Goal: Task Accomplishment & Management: Manage account settings

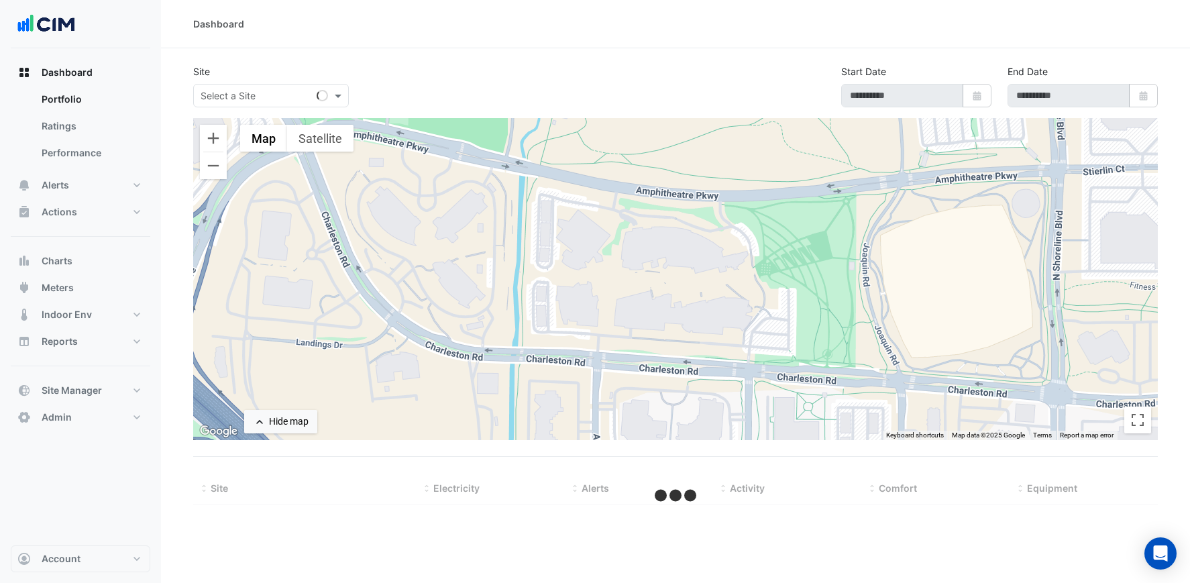
type input "**********"
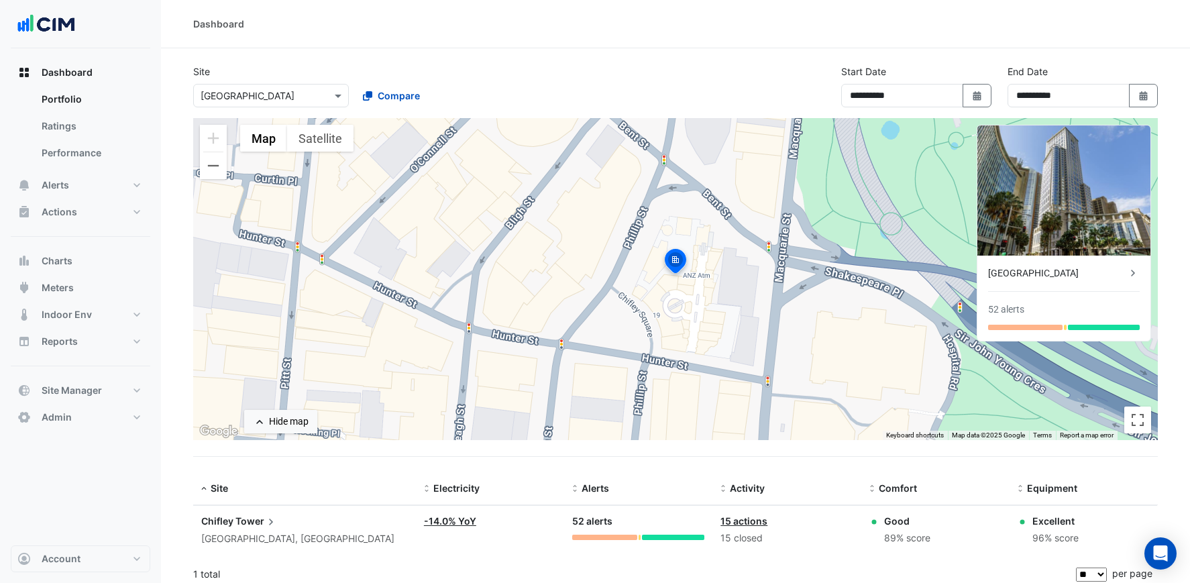
scroll to position [7, 0]
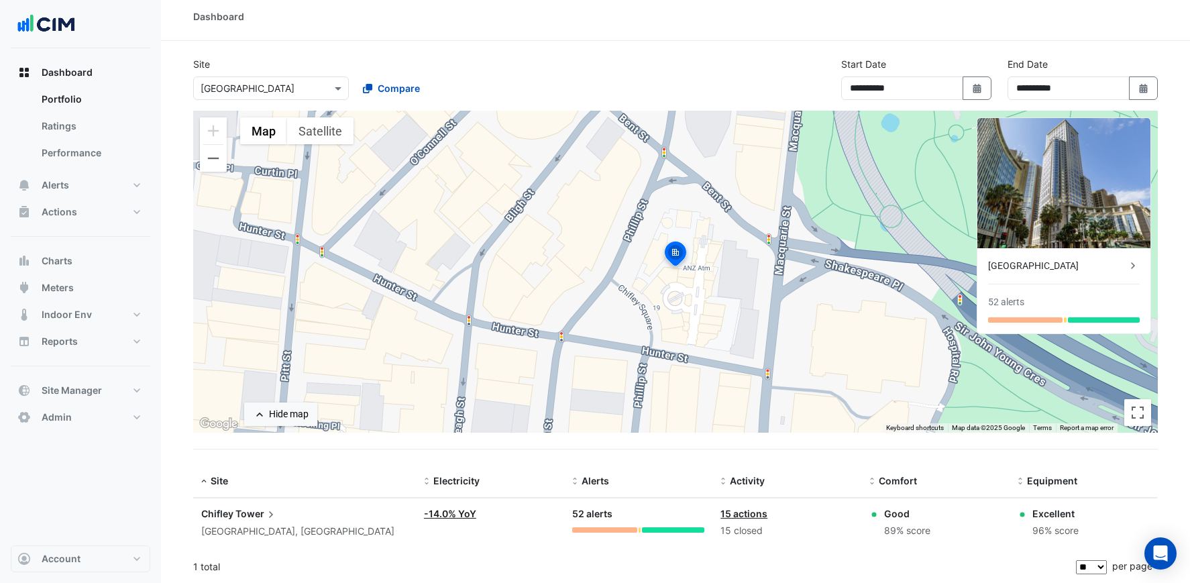
click at [460, 511] on link "-14.0% YoY" at bounding box center [450, 513] width 52 height 11
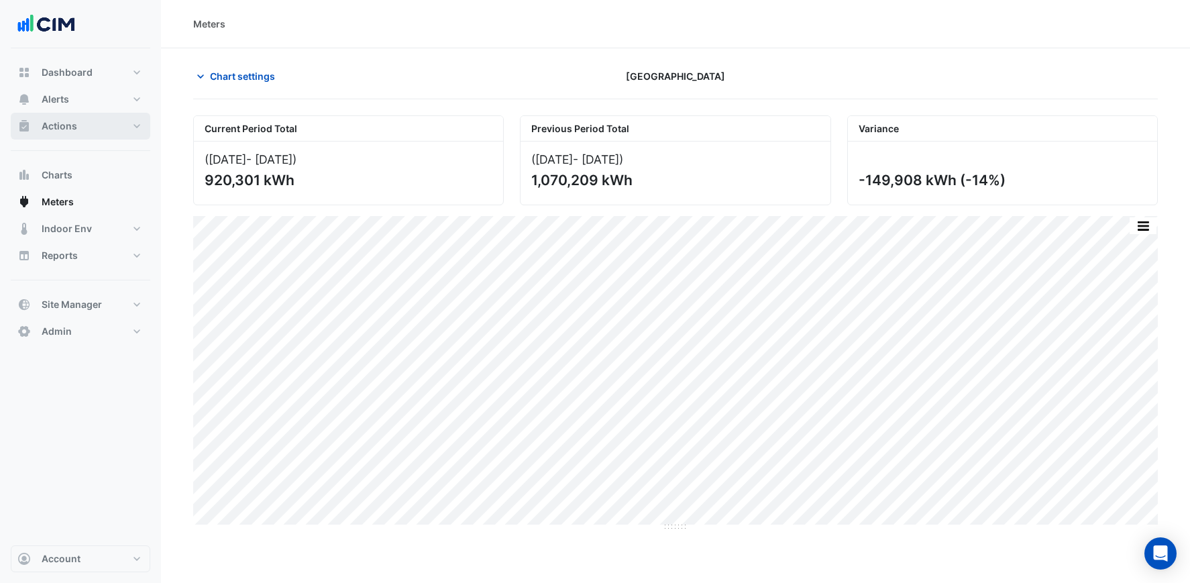
click at [79, 127] on button "Actions" at bounding box center [81, 126] width 140 height 27
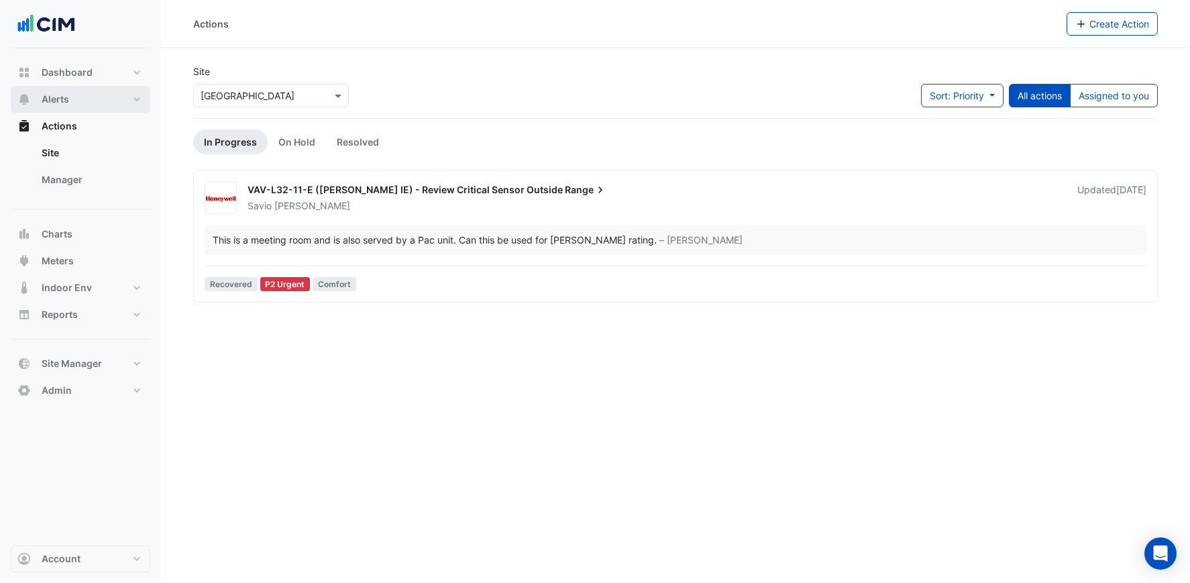
click at [81, 93] on button "Alerts" at bounding box center [81, 99] width 140 height 27
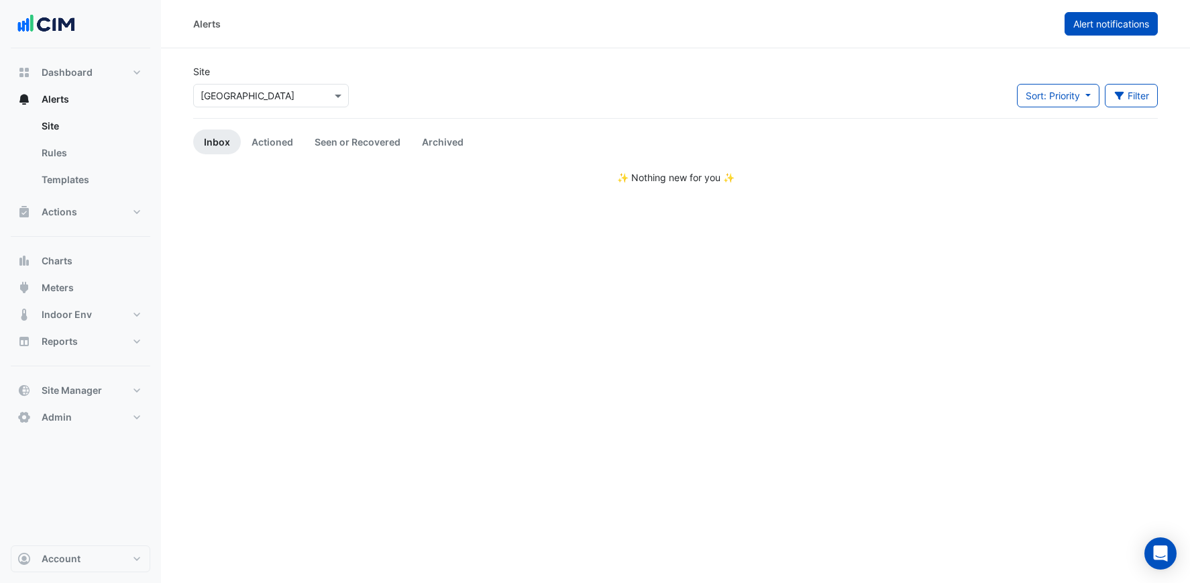
click at [1084, 28] on span "Alert notifications" at bounding box center [1111, 23] width 76 height 11
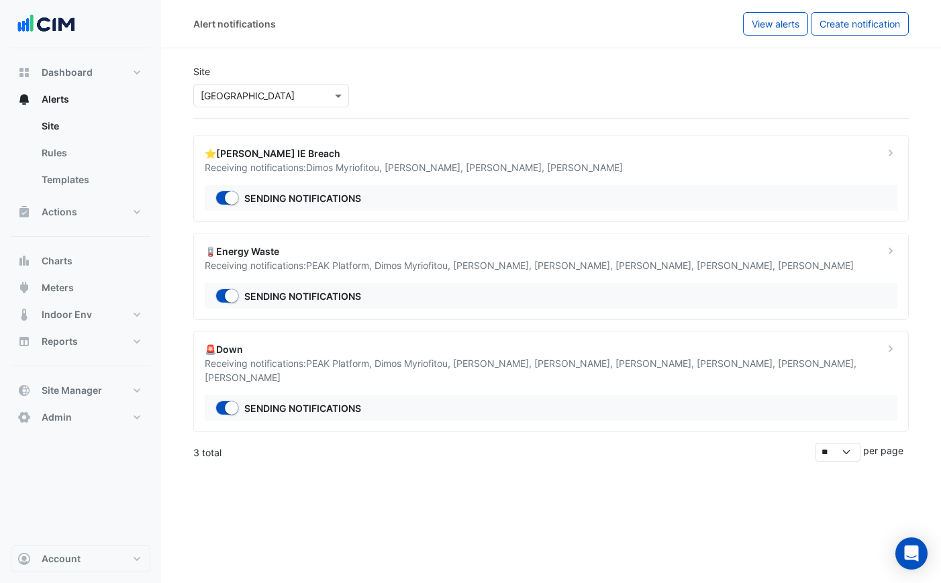
click at [365, 150] on div "⭐NABERS IE Breach" at bounding box center [536, 153] width 663 height 14
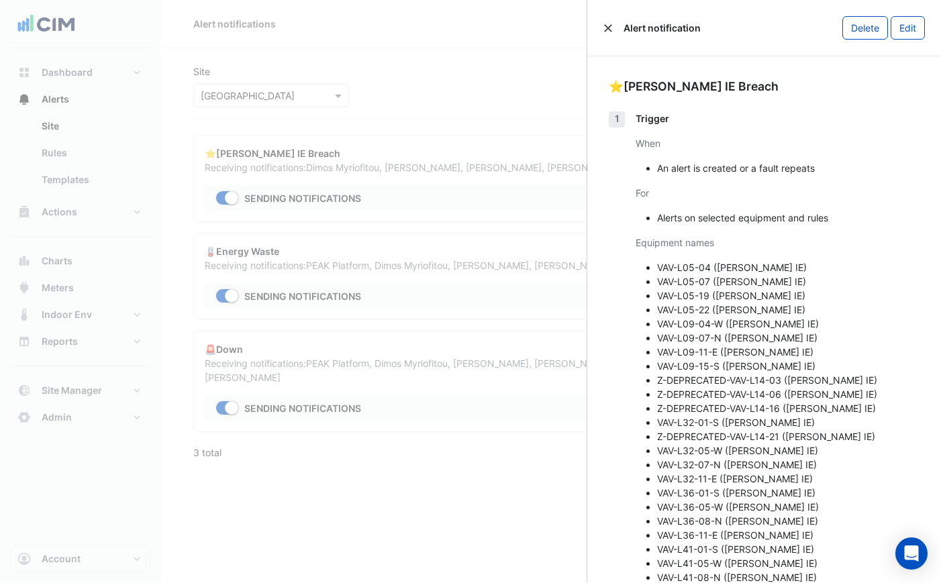
click at [611, 28] on button "Close" at bounding box center [607, 27] width 9 height 9
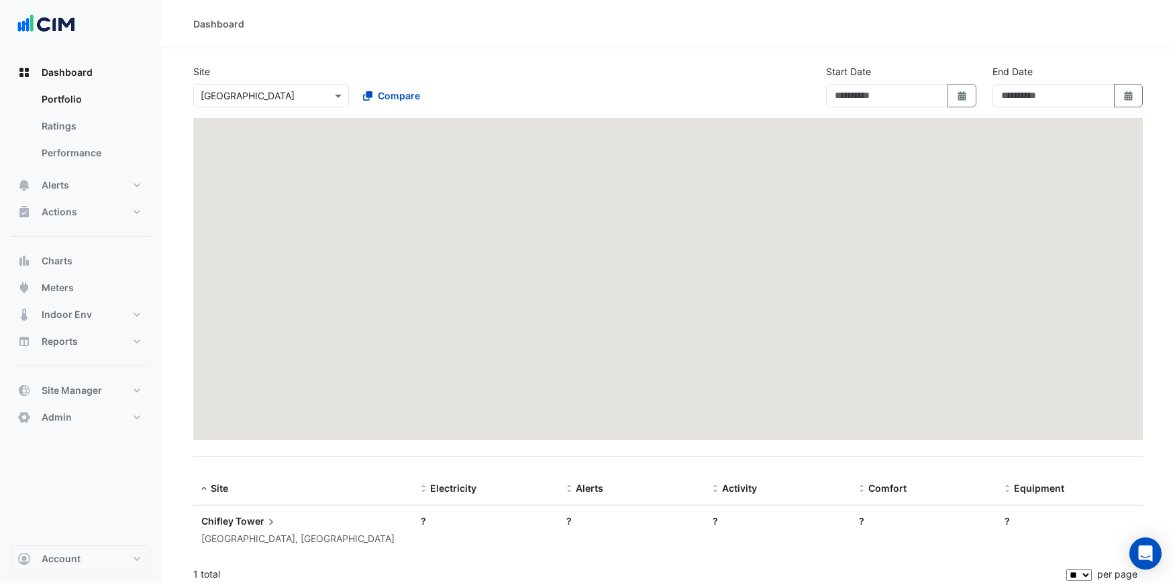
type input "**********"
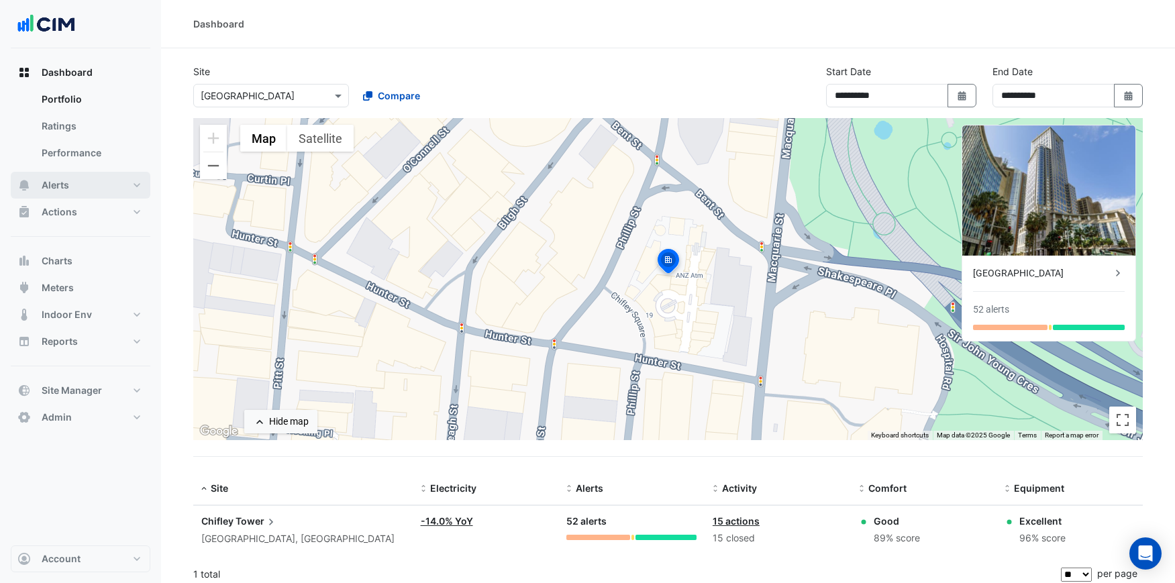
click at [66, 191] on span "Alerts" at bounding box center [56, 184] width 28 height 13
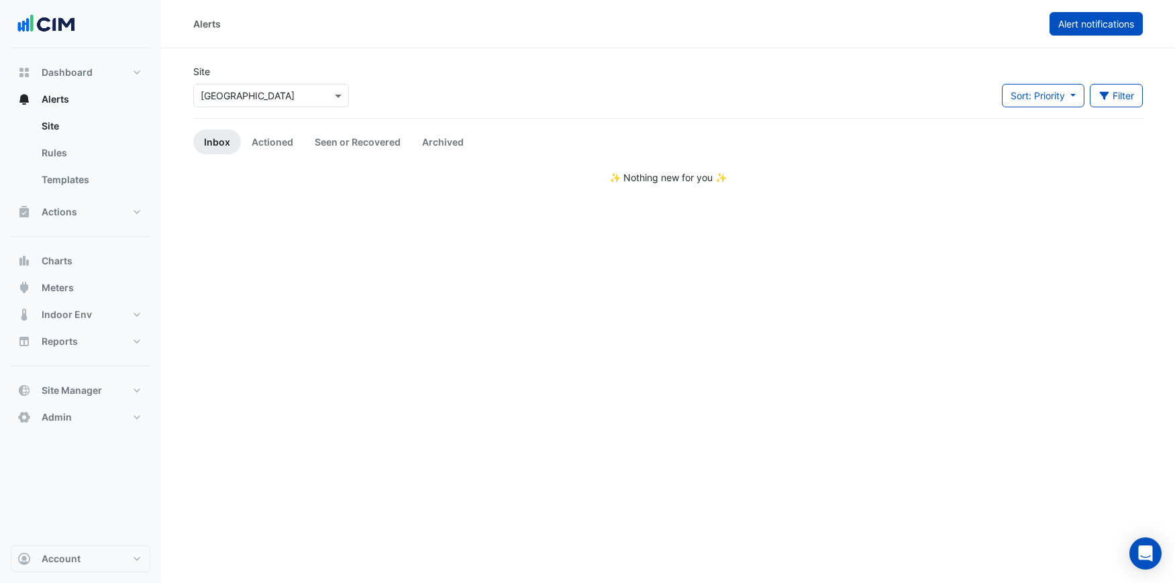
click at [1112, 22] on span "Alert notifications" at bounding box center [1096, 23] width 76 height 11
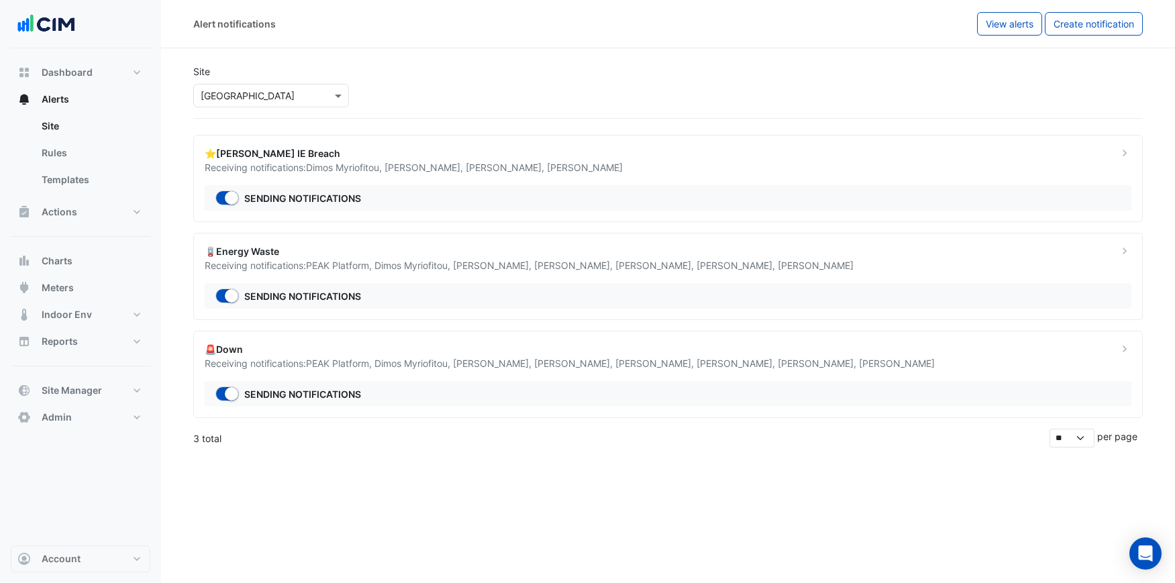
click at [264, 93] on input "text" at bounding box center [258, 96] width 114 height 14
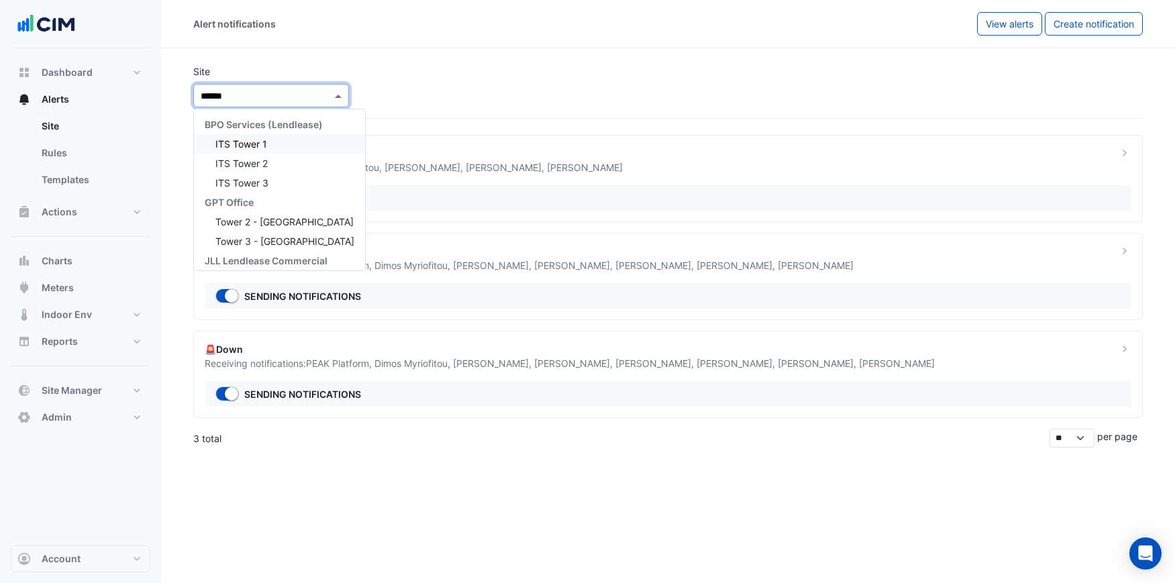
type input "*******"
click at [256, 144] on span "ITS Tower 1" at bounding box center [241, 143] width 52 height 11
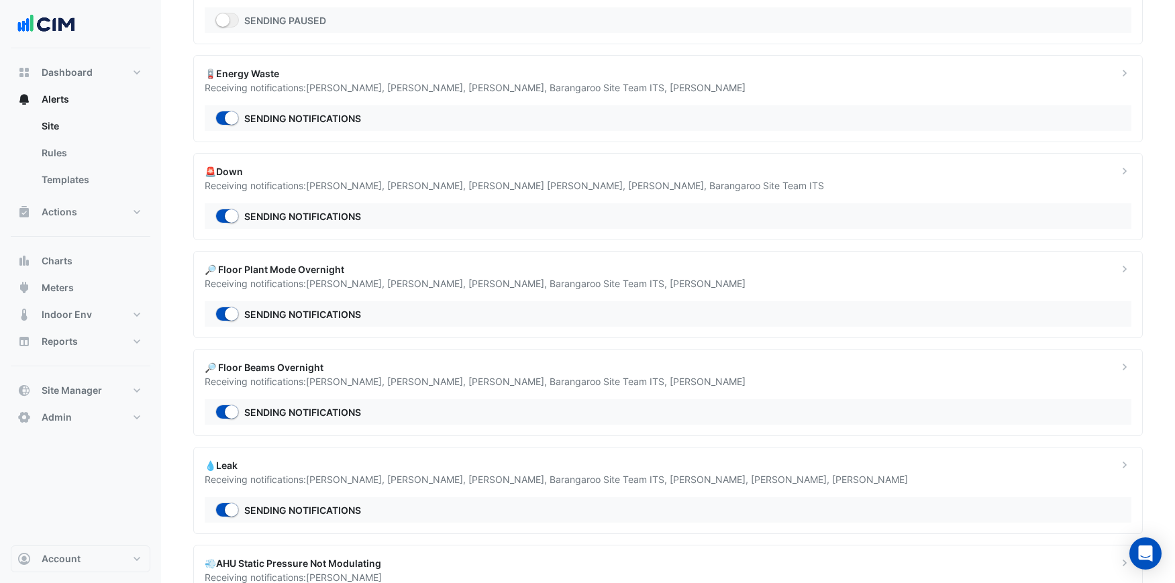
scroll to position [256, 0]
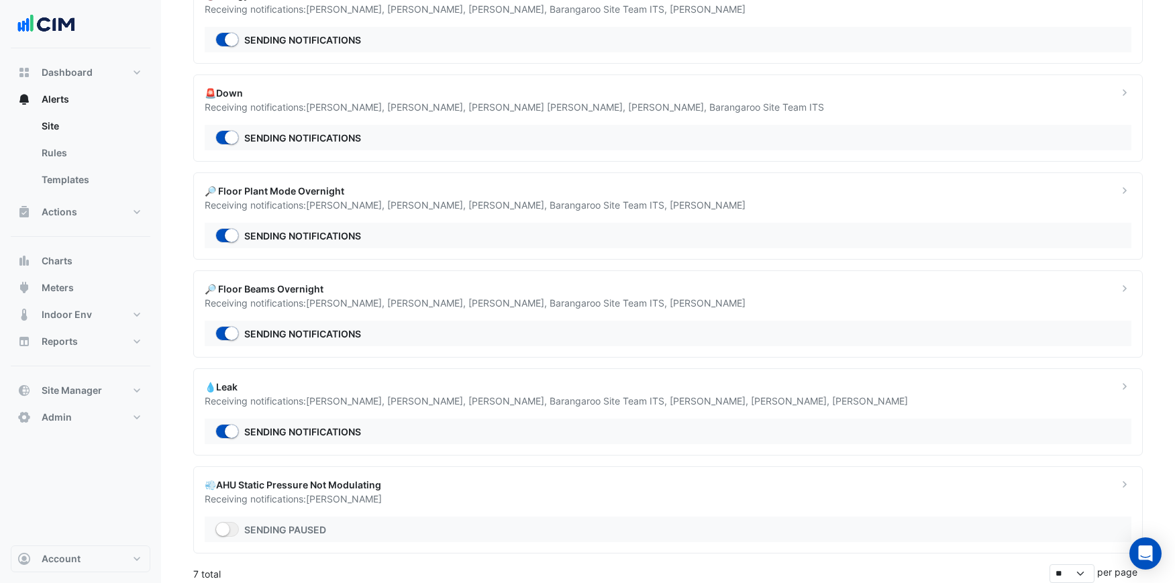
click at [416, 374] on div "💧Leak Receiving notifications: Damian White , Benjamin Clowes , Manuel Margelis…" at bounding box center [667, 411] width 949 height 87
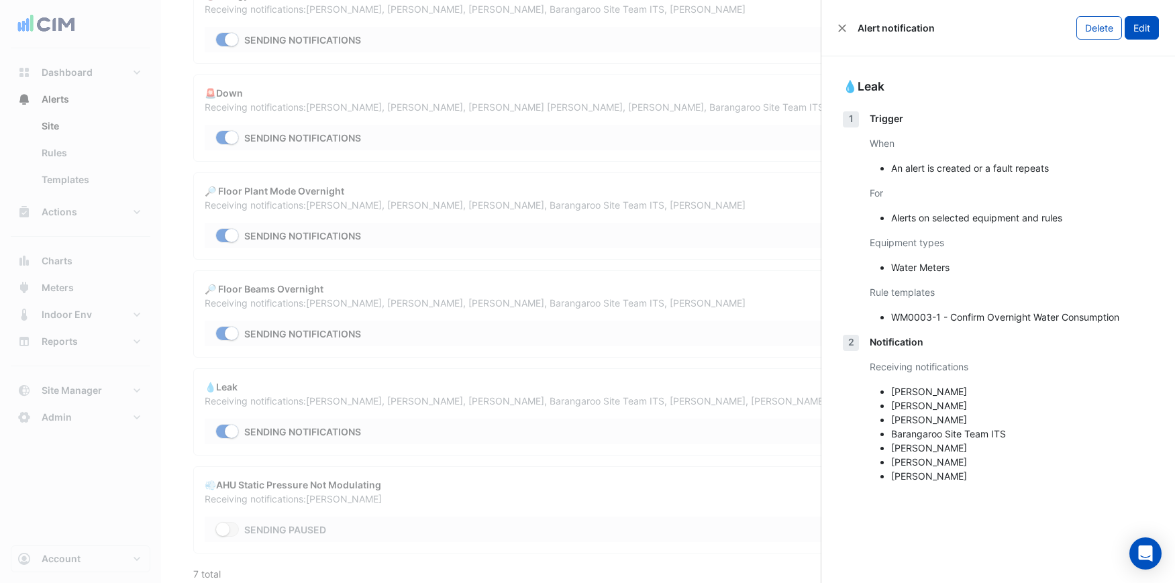
click at [1141, 29] on button "Edit" at bounding box center [1141, 27] width 34 height 23
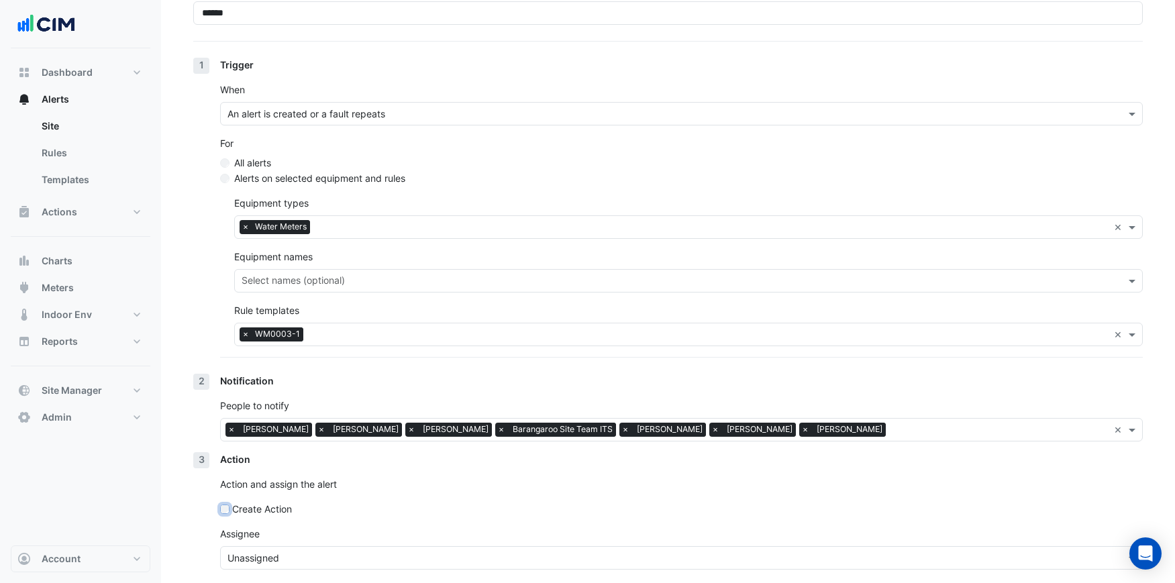
scroll to position [190, 0]
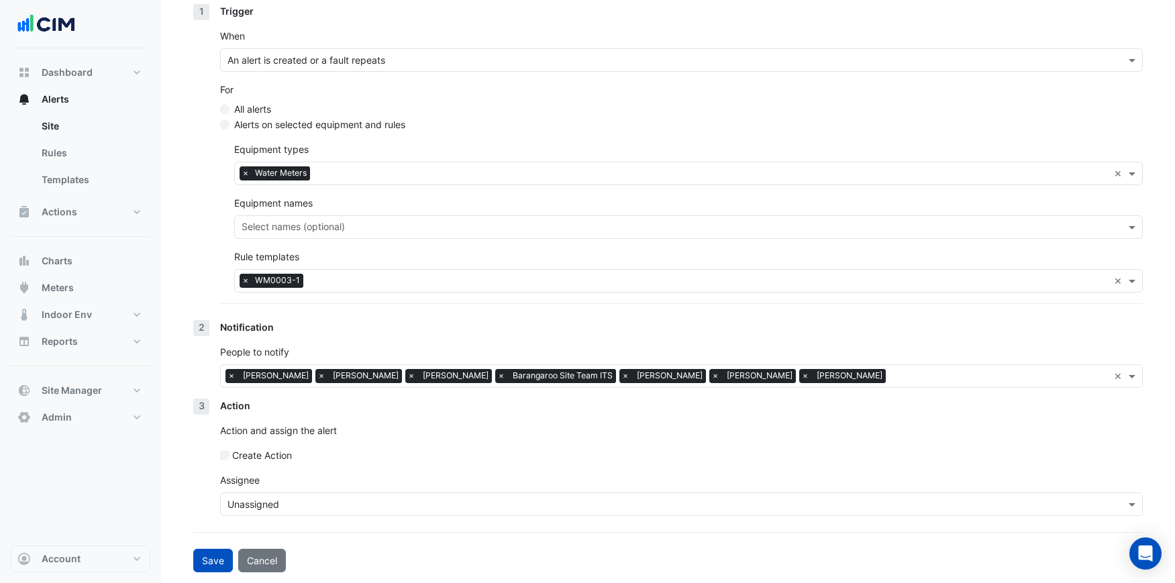
click at [283, 507] on input "text" at bounding box center [667, 505] width 881 height 14
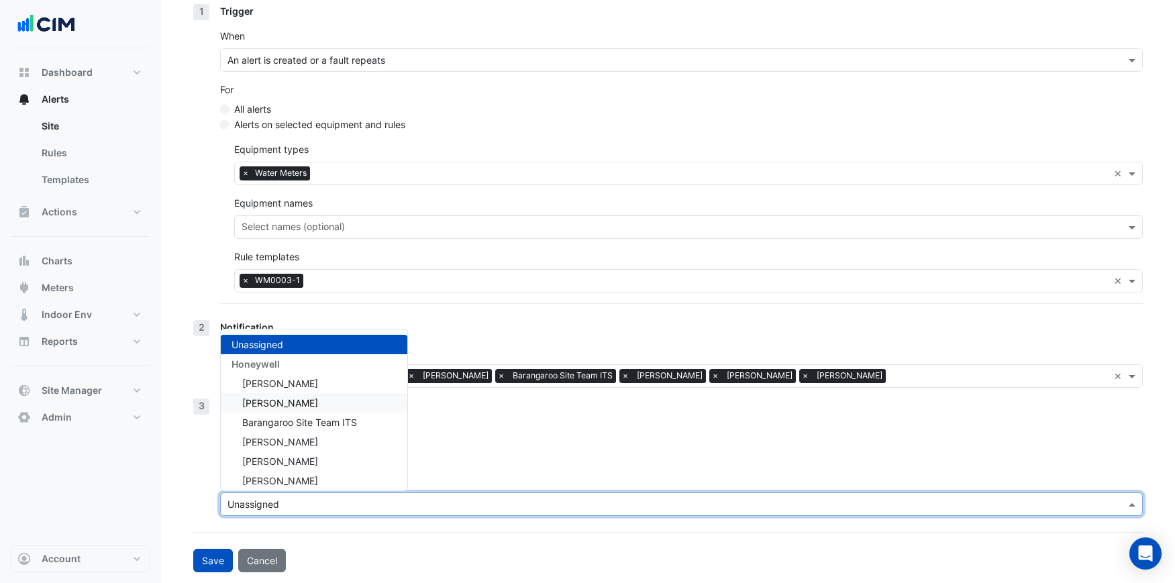
click at [280, 400] on span "Benjamin Clowes" at bounding box center [280, 402] width 76 height 11
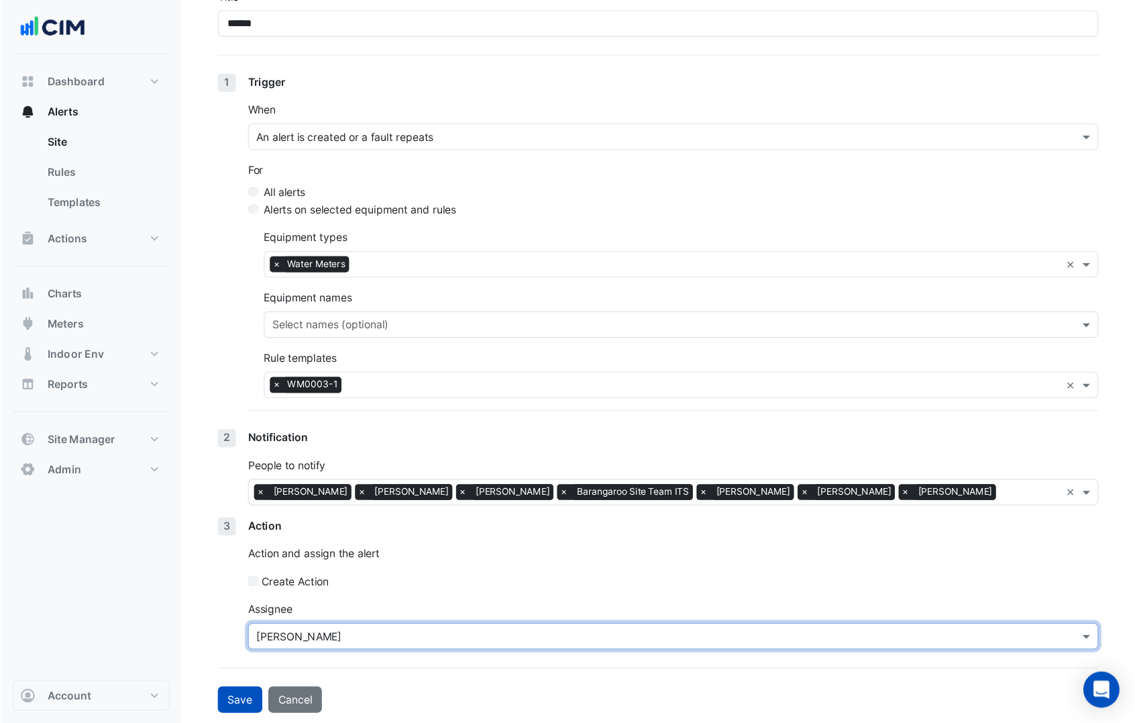
scroll to position [48, 0]
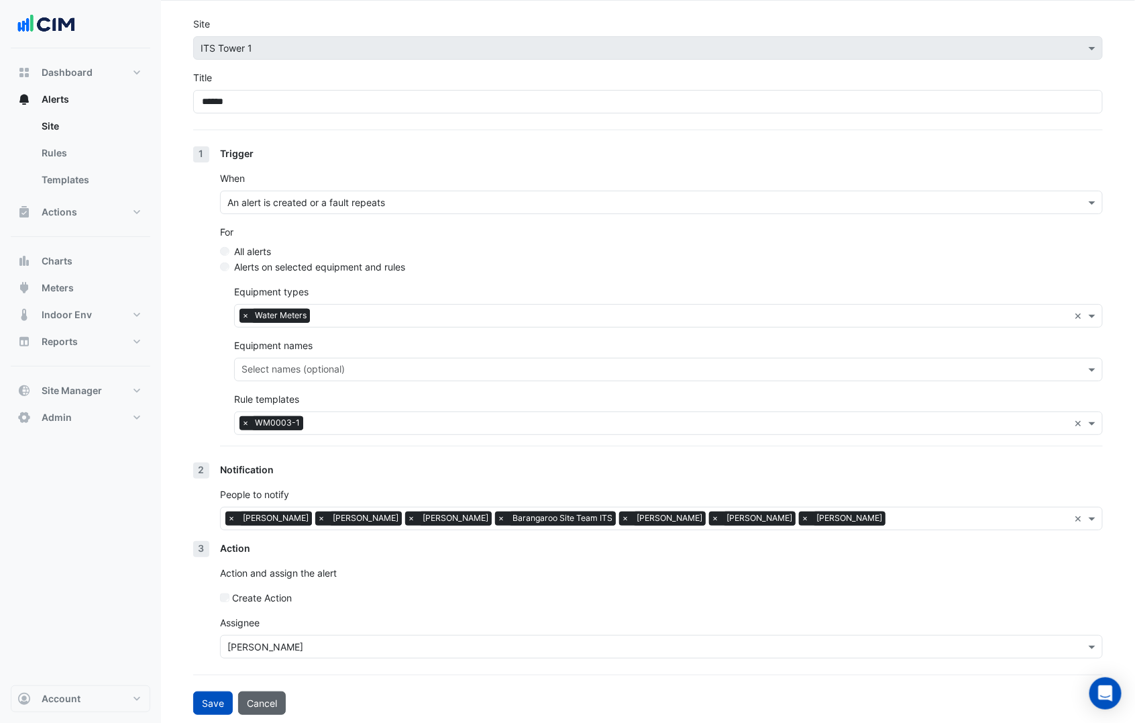
click at [259, 582] on button "Cancel" at bounding box center [262, 702] width 48 height 23
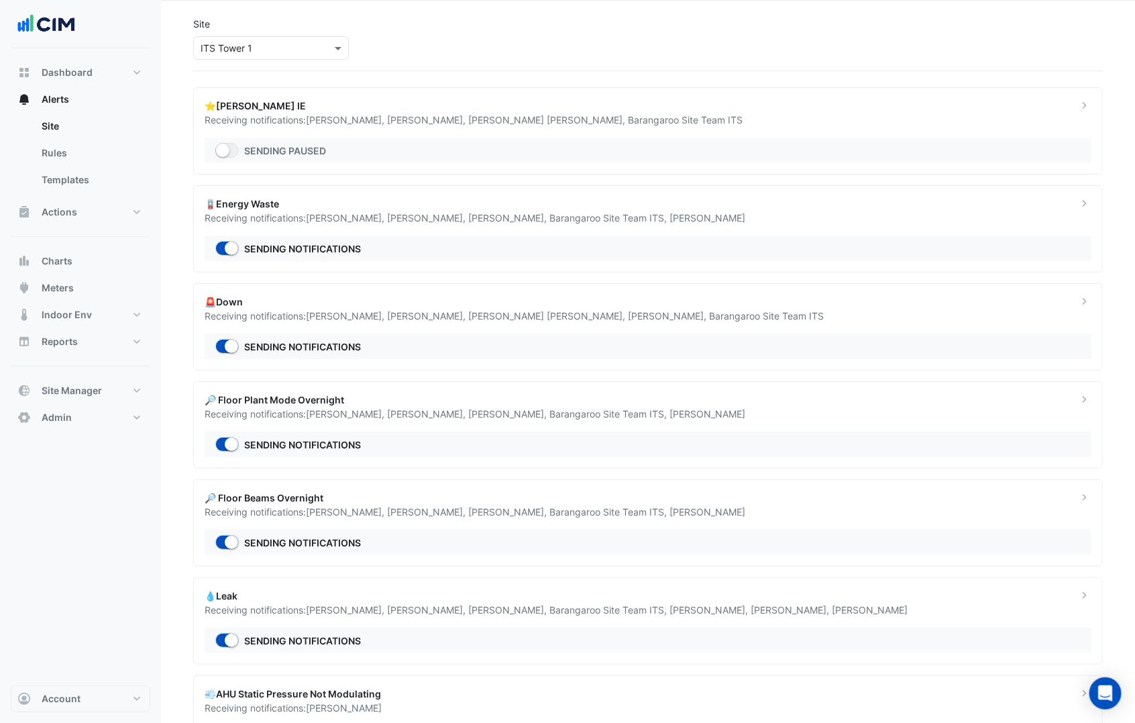
scroll to position [108, 0]
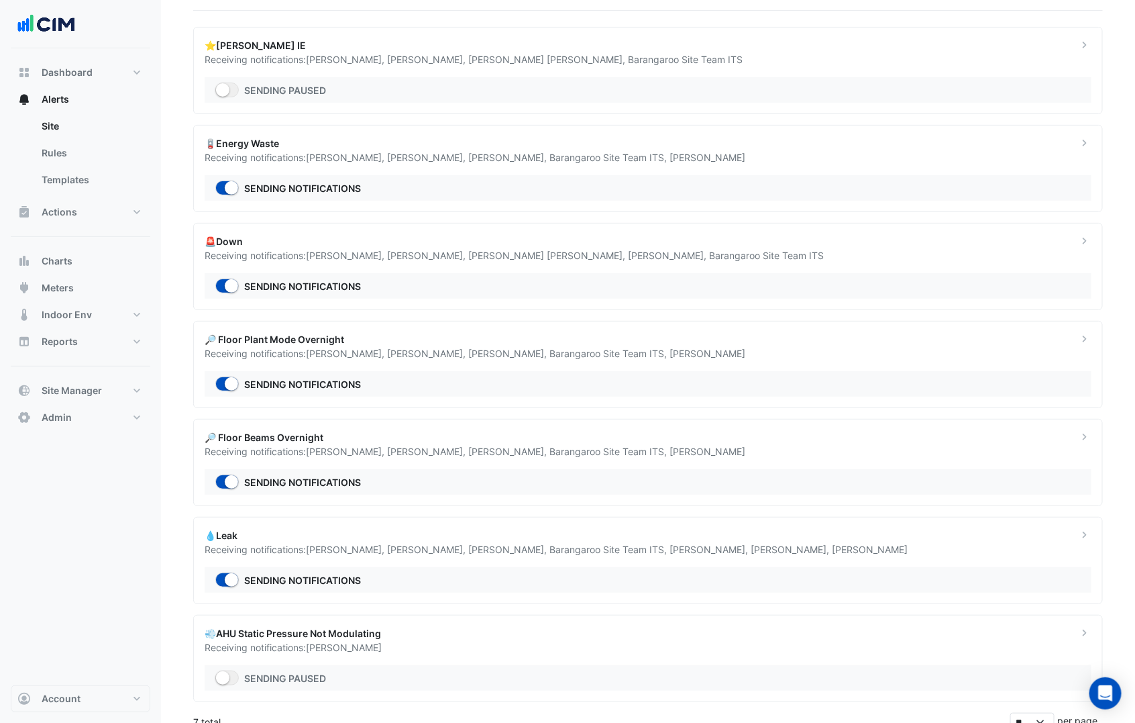
click at [307, 533] on div "💧Leak" at bounding box center [633, 535] width 857 height 14
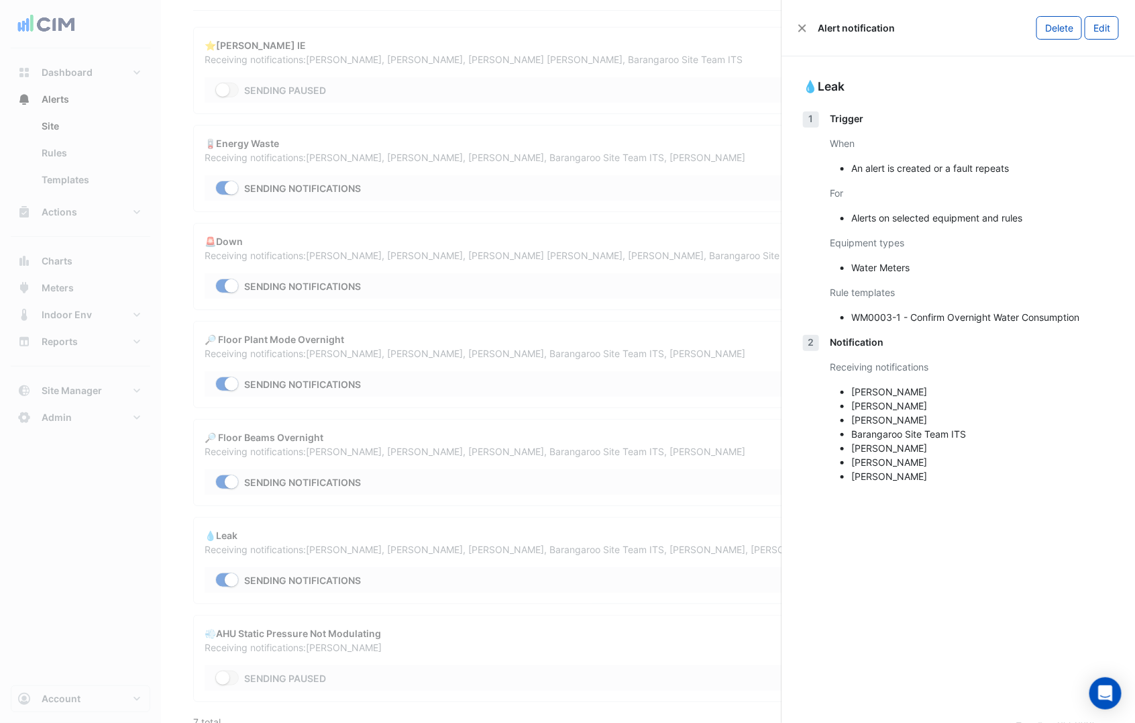
click at [1102, 31] on button "Edit" at bounding box center [1102, 27] width 34 height 23
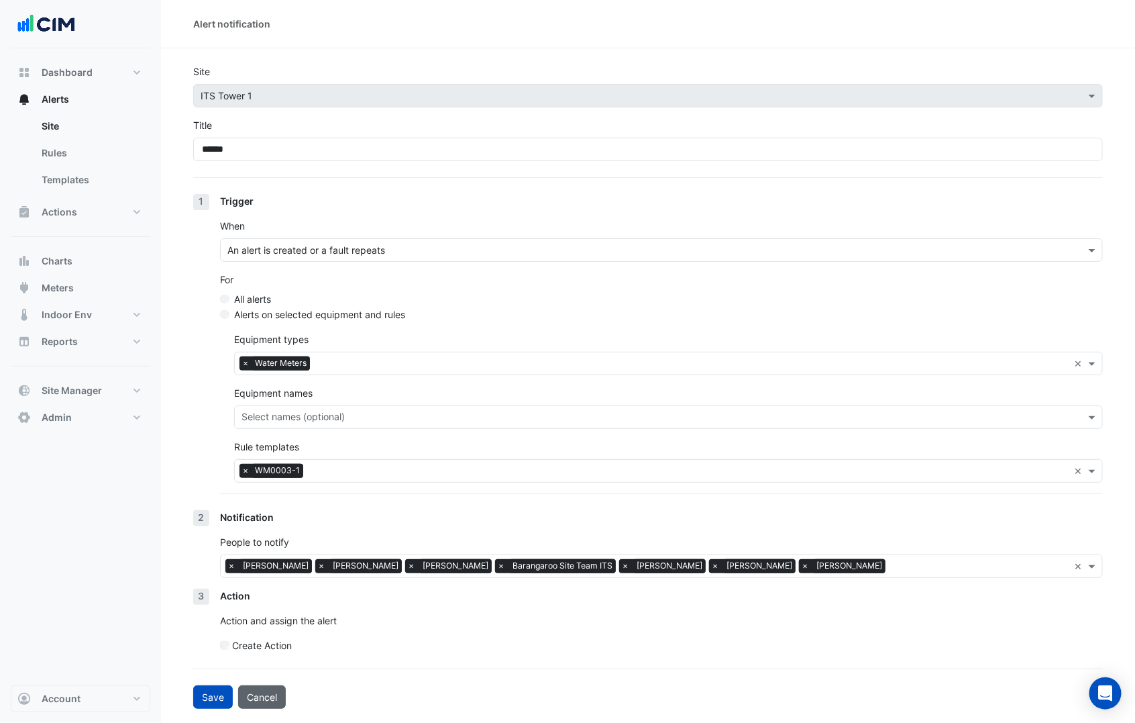
click at [264, 582] on button "Cancel" at bounding box center [262, 696] width 48 height 23
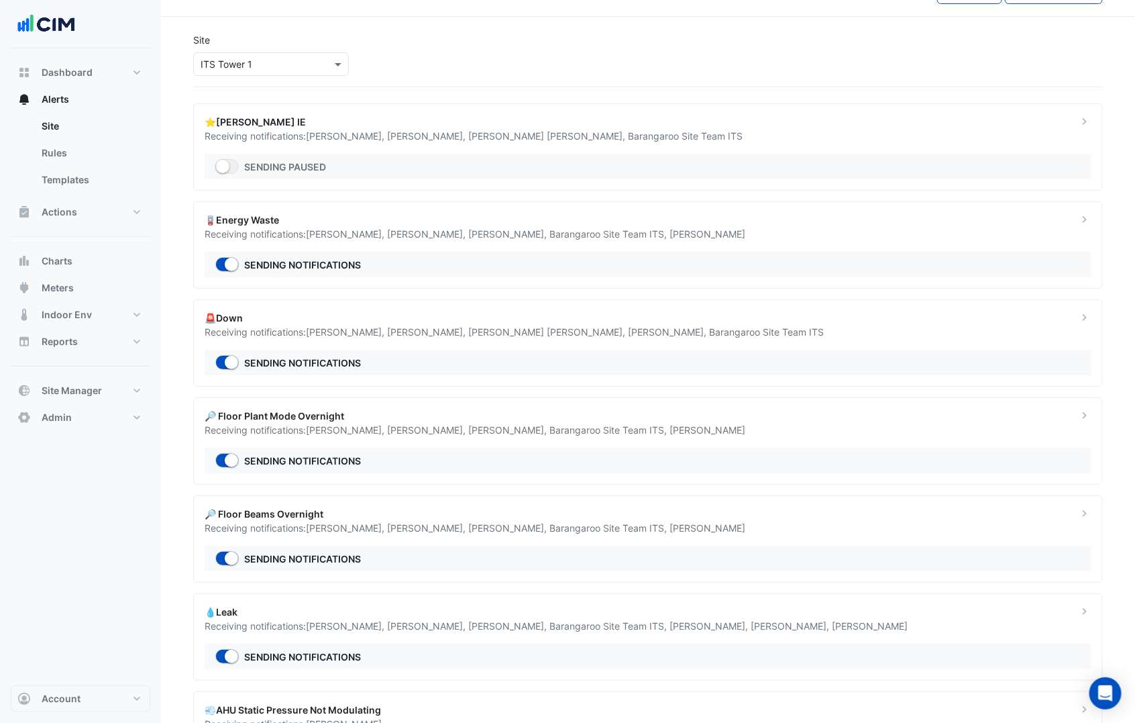
scroll to position [62, 0]
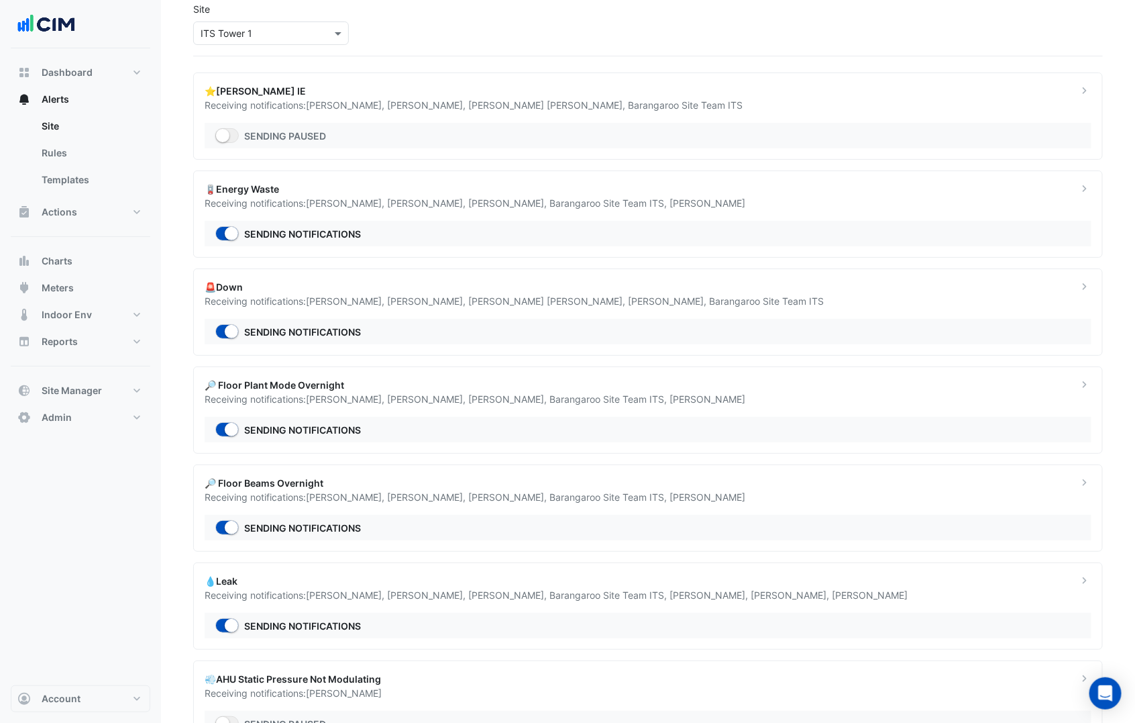
click at [263, 574] on div "💧Leak" at bounding box center [633, 581] width 857 height 14
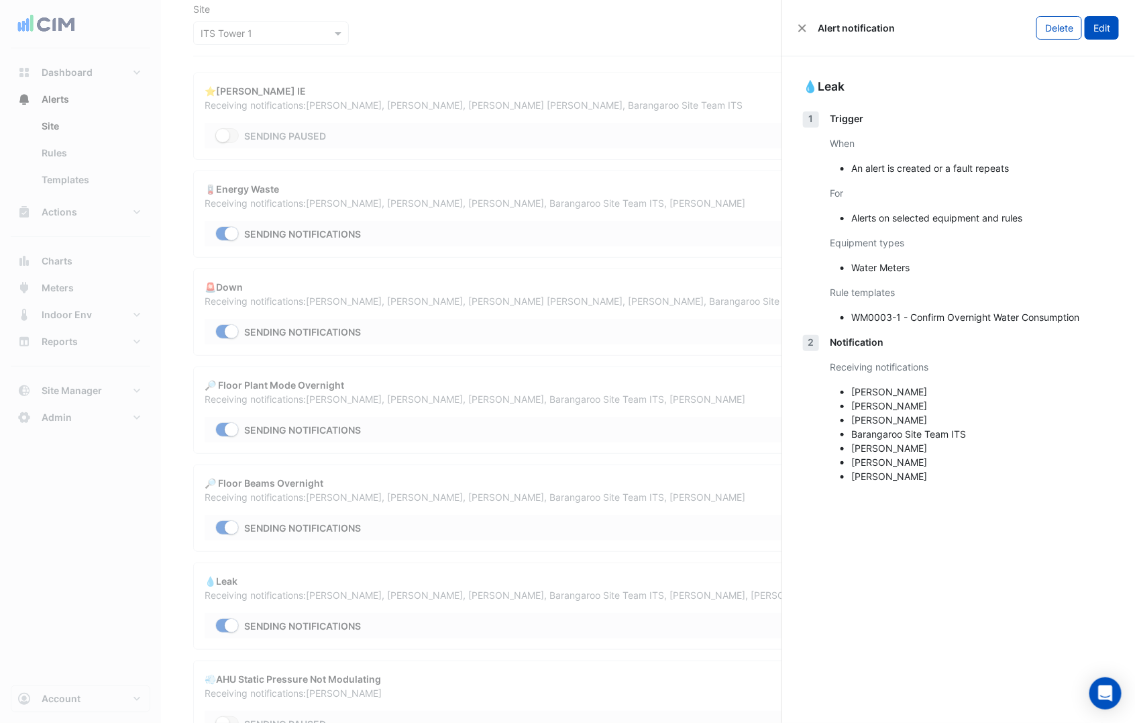
click at [1106, 20] on button "Edit" at bounding box center [1102, 27] width 34 height 23
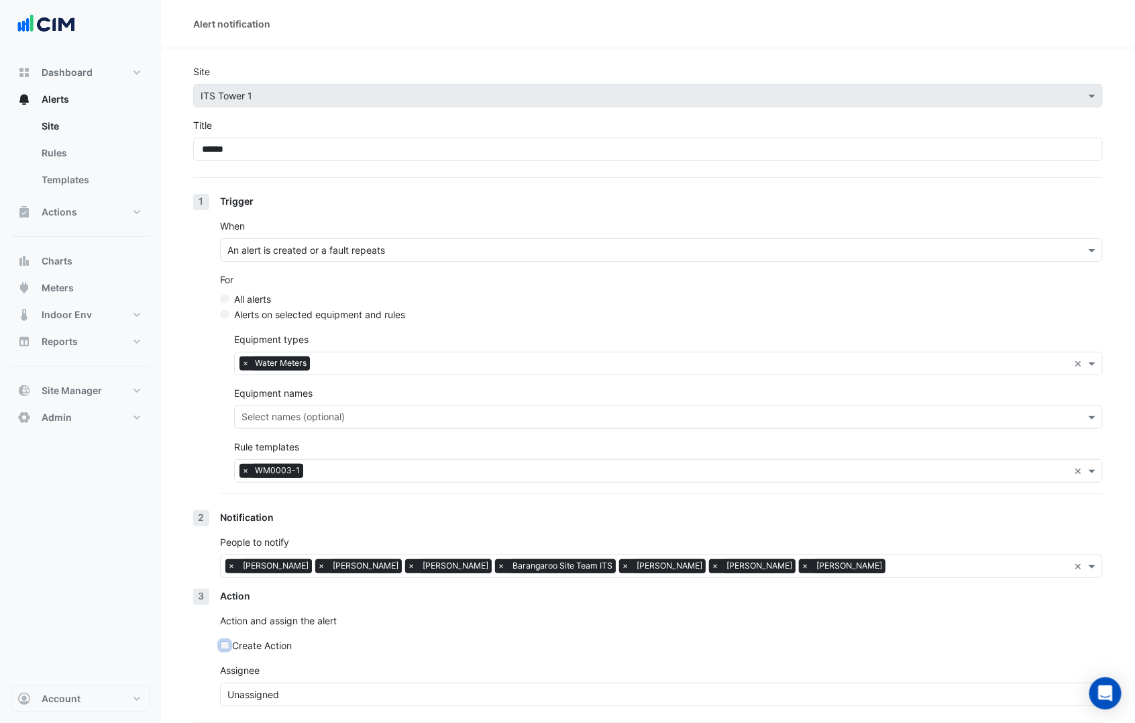
scroll to position [48, 0]
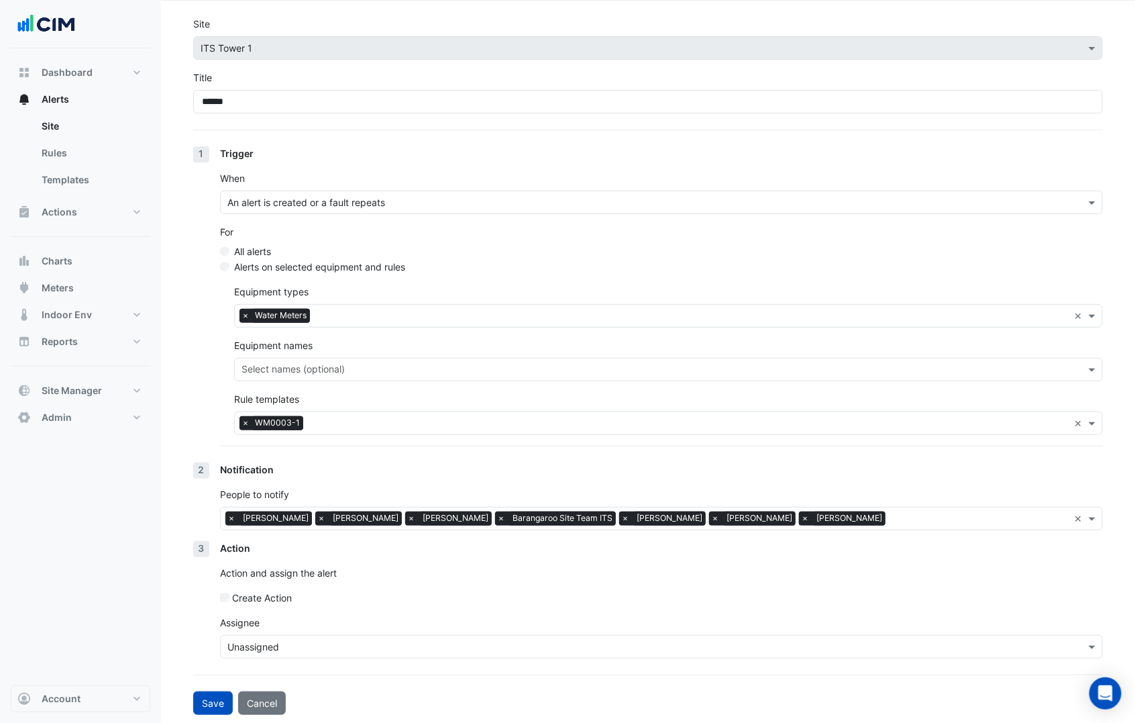
click at [274, 582] on div "Unassigned" at bounding box center [653, 646] width 865 height 14
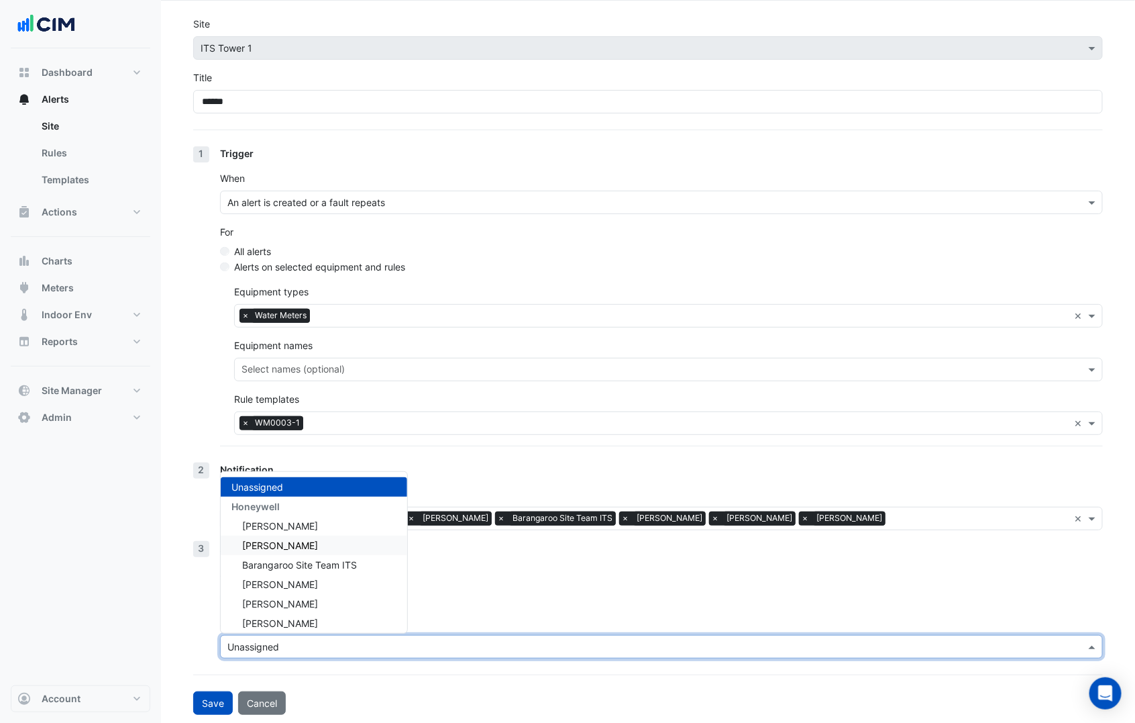
click at [294, 546] on span "Benjamin Clowes" at bounding box center [280, 544] width 76 height 11
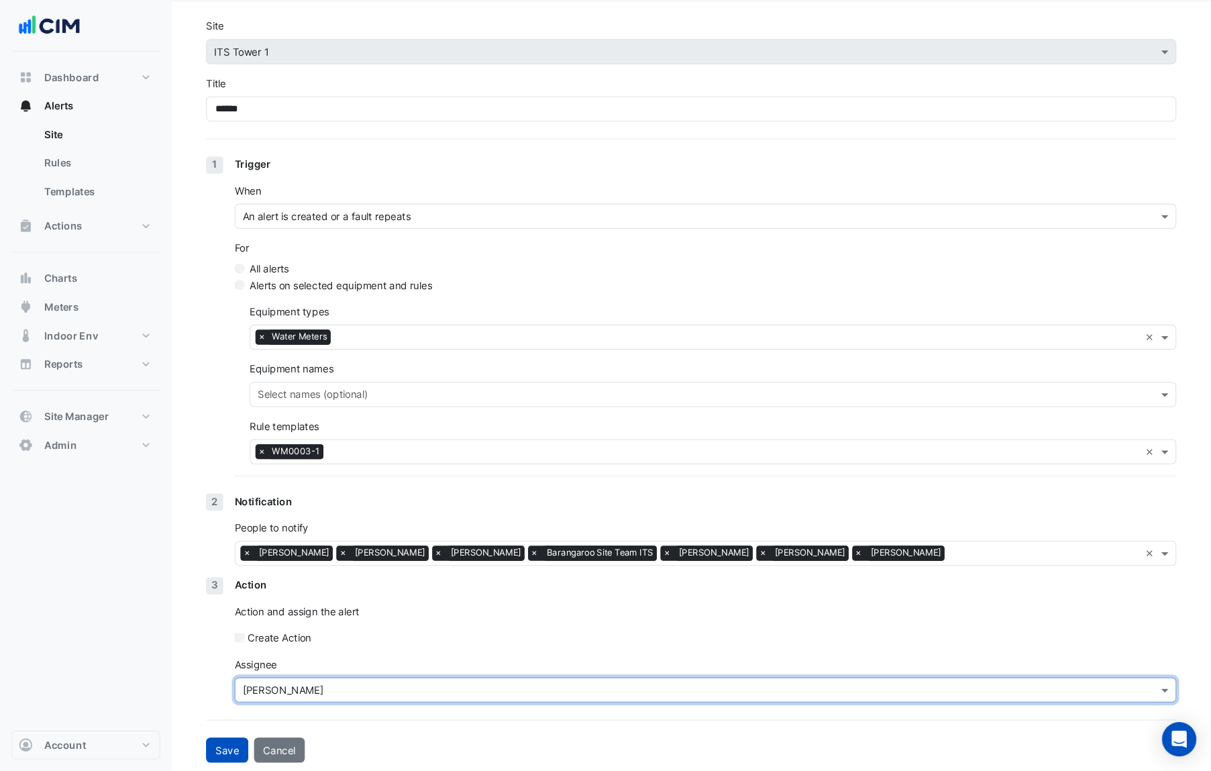
scroll to position [0, 0]
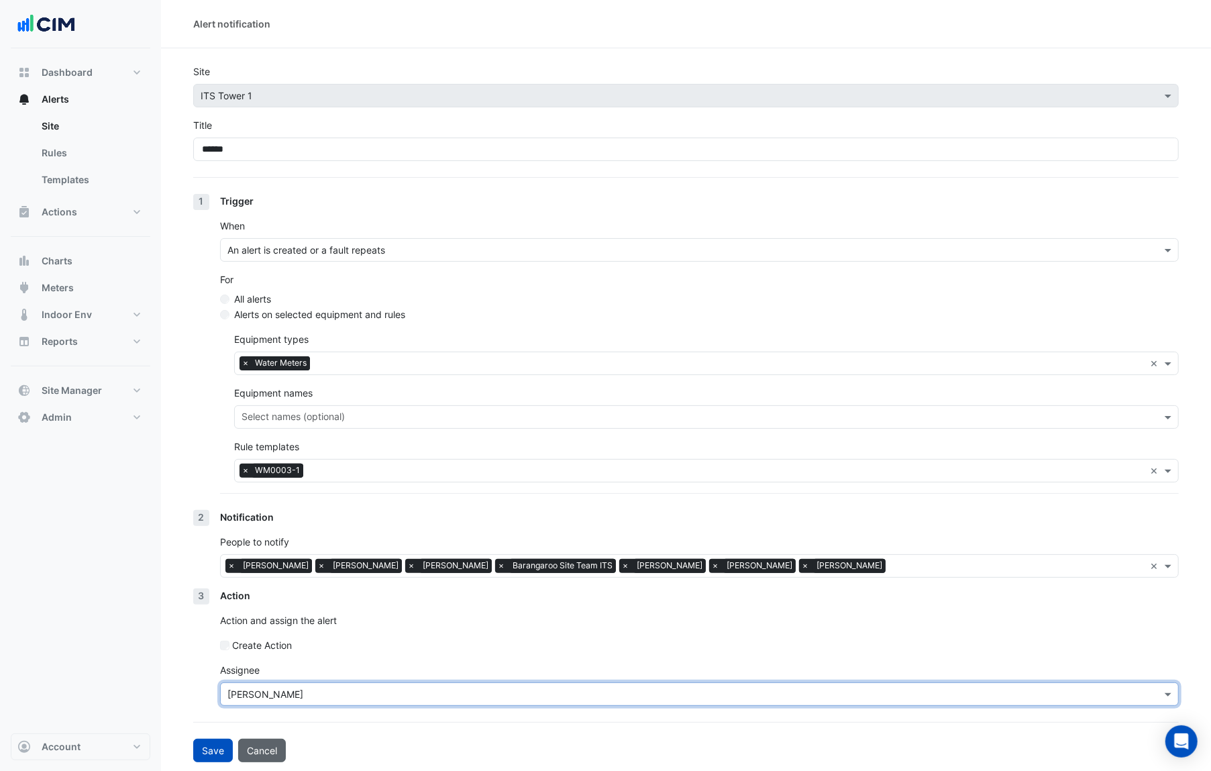
click at [267, 582] on button "Cancel" at bounding box center [262, 750] width 48 height 23
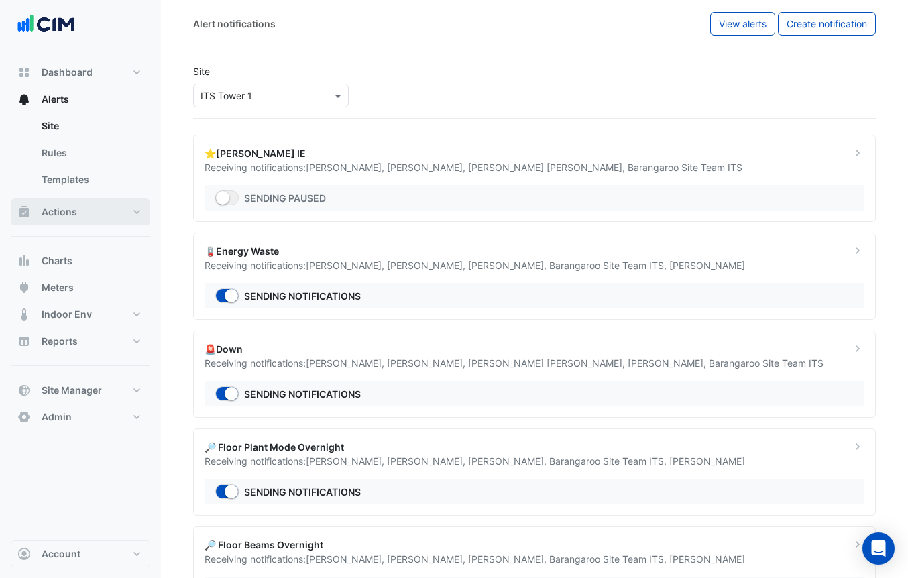
click at [77, 217] on button "Actions" at bounding box center [81, 212] width 140 height 27
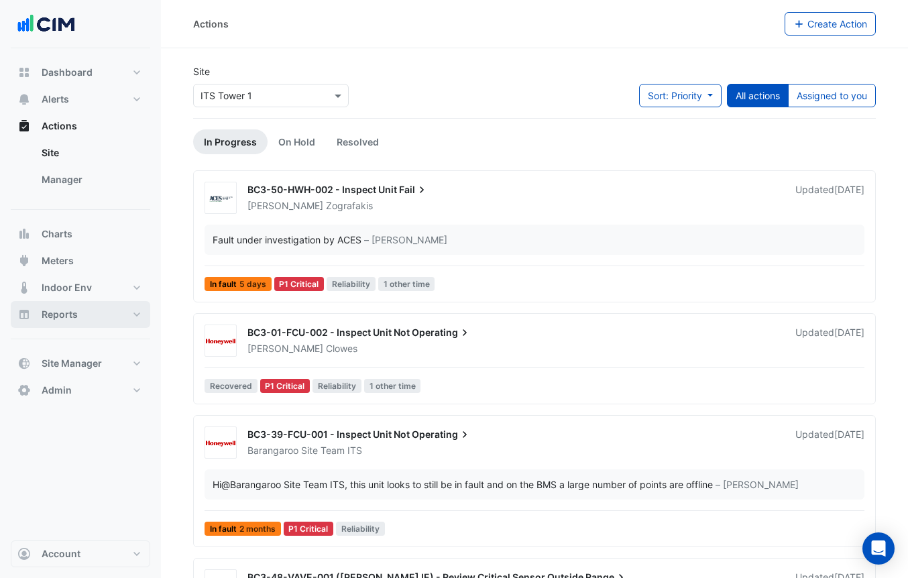
drag, startPoint x: 70, startPoint y: 321, endPoint x: 142, endPoint y: 333, distance: 73.6
click at [70, 321] on span "Reports" at bounding box center [60, 314] width 36 height 13
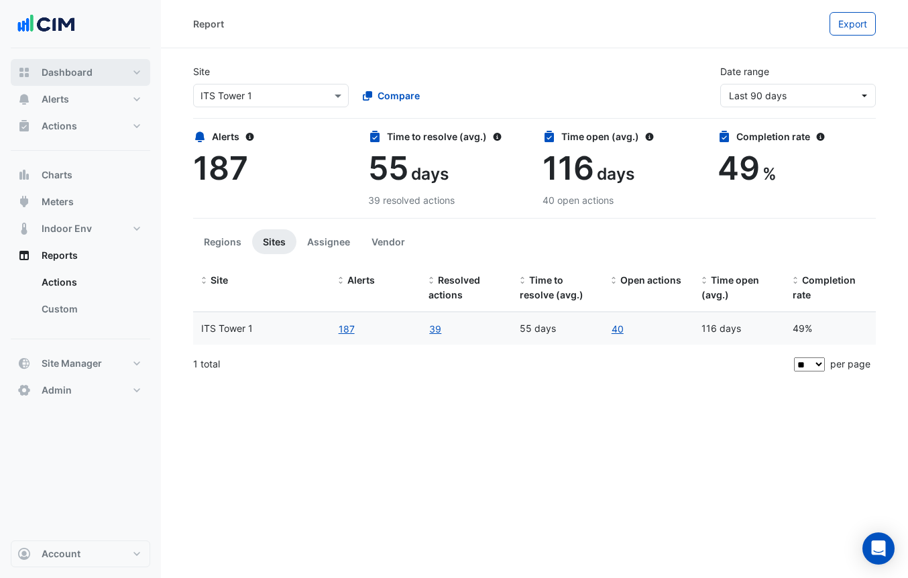
click at [78, 68] on span "Dashboard" at bounding box center [67, 72] width 51 height 13
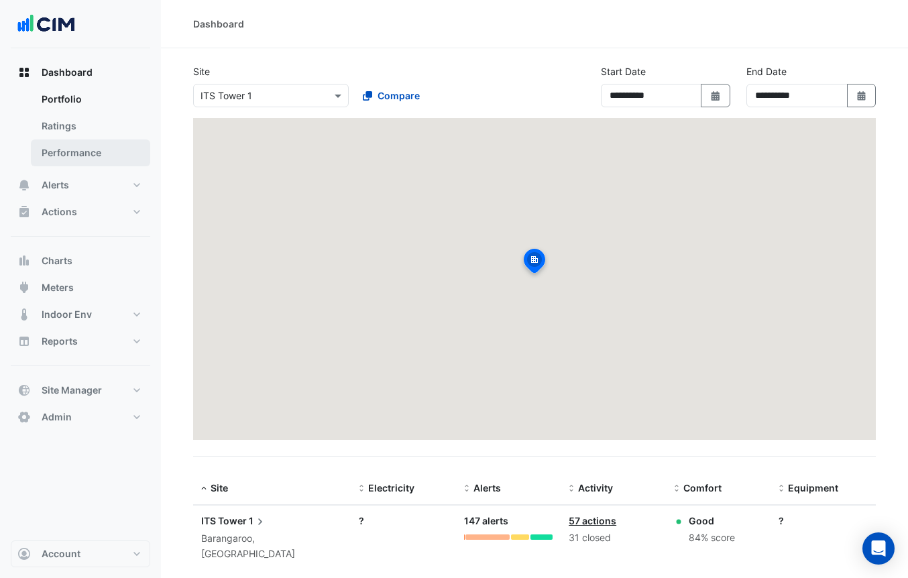
click at [67, 150] on link "Performance" at bounding box center [90, 153] width 119 height 27
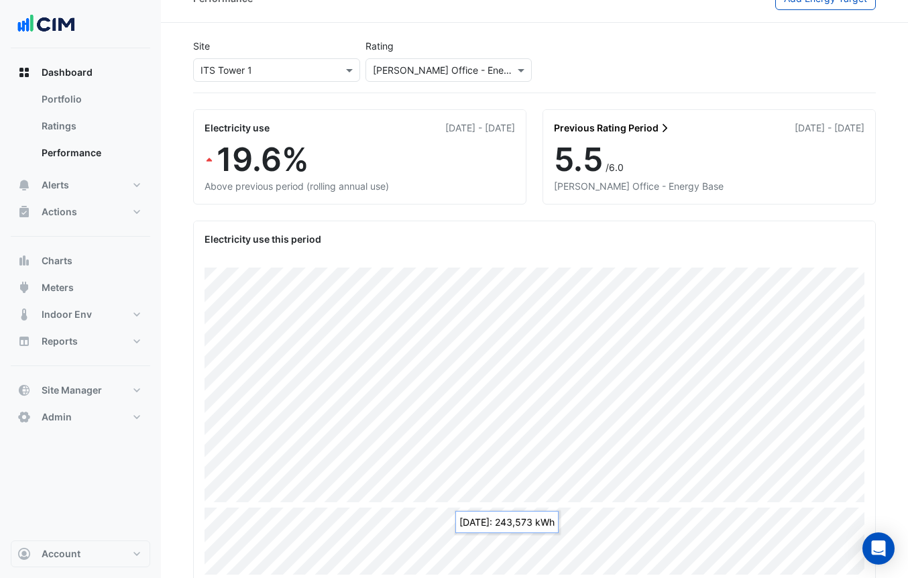
scroll to position [17, 0]
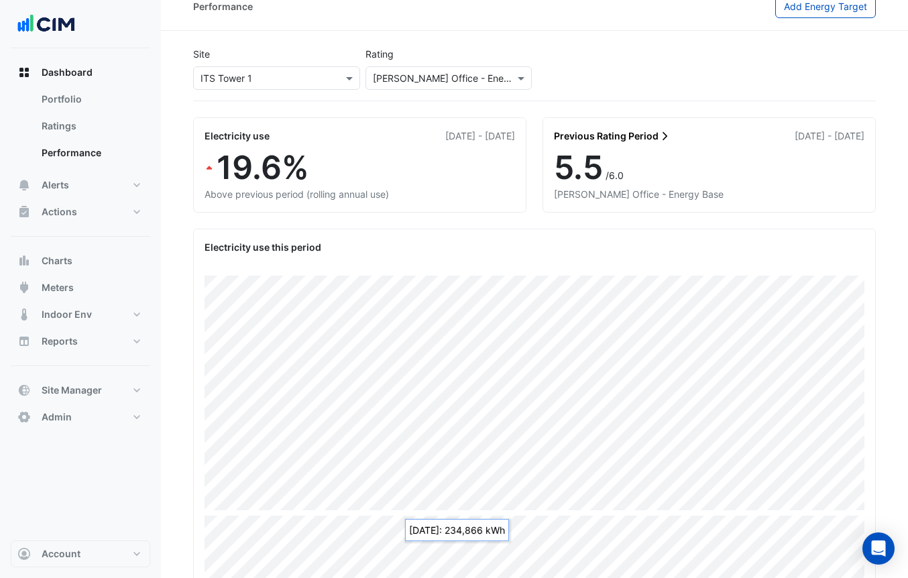
click at [290, 78] on input "text" at bounding box center [263, 79] width 125 height 14
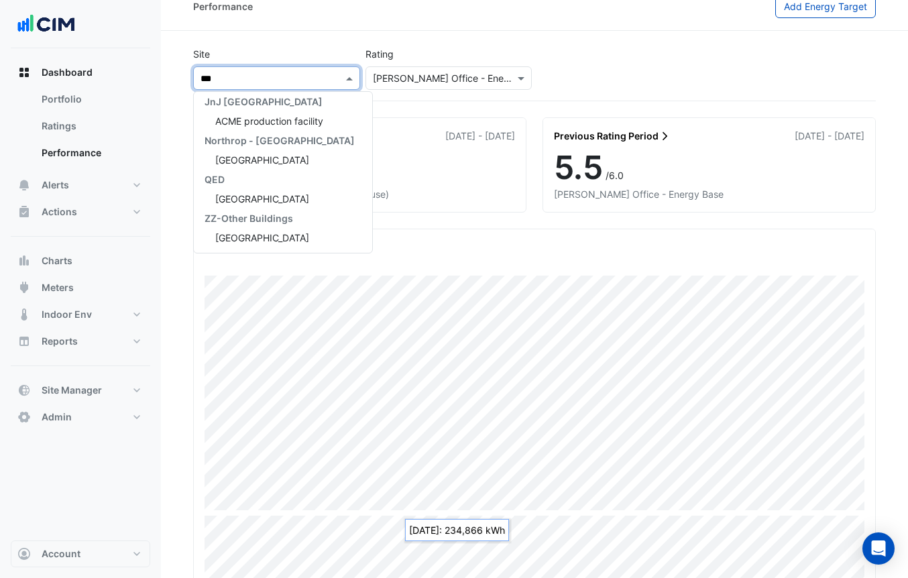
type input "****"
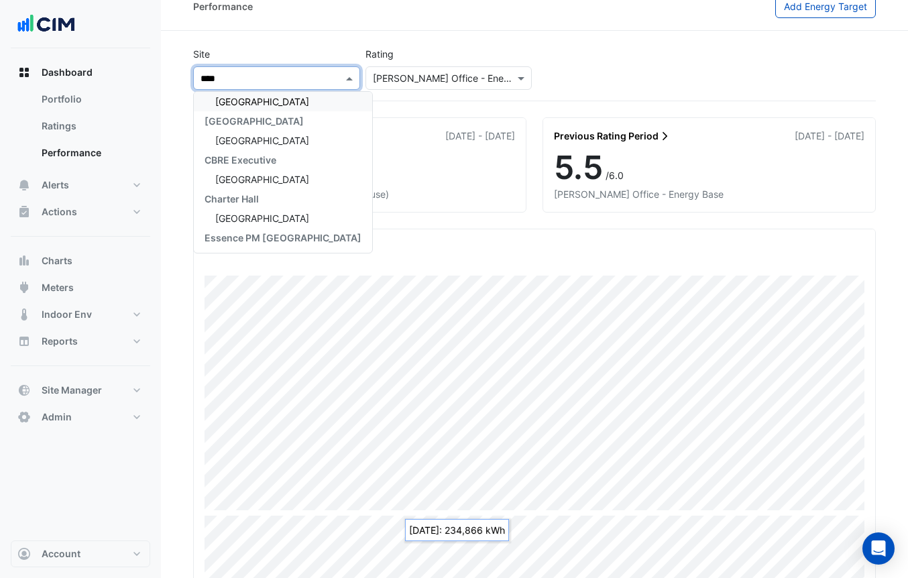
click at [263, 99] on span "Chifley Tower" at bounding box center [262, 101] width 94 height 11
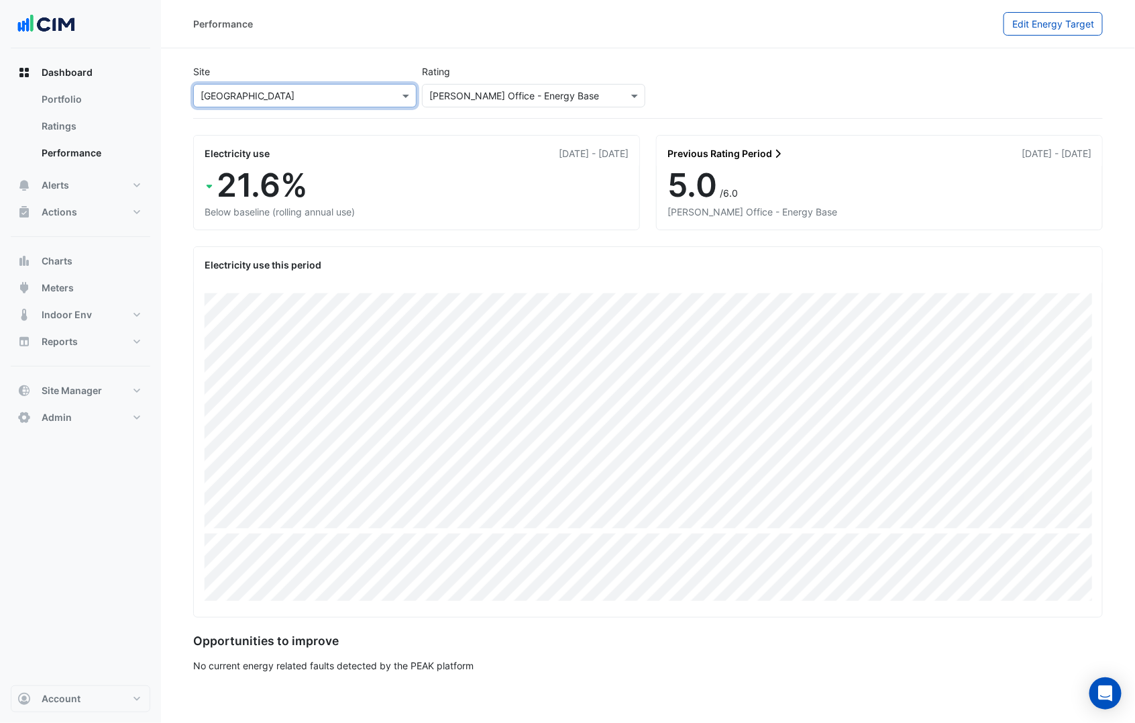
click at [252, 94] on input "text" at bounding box center [292, 96] width 182 height 14
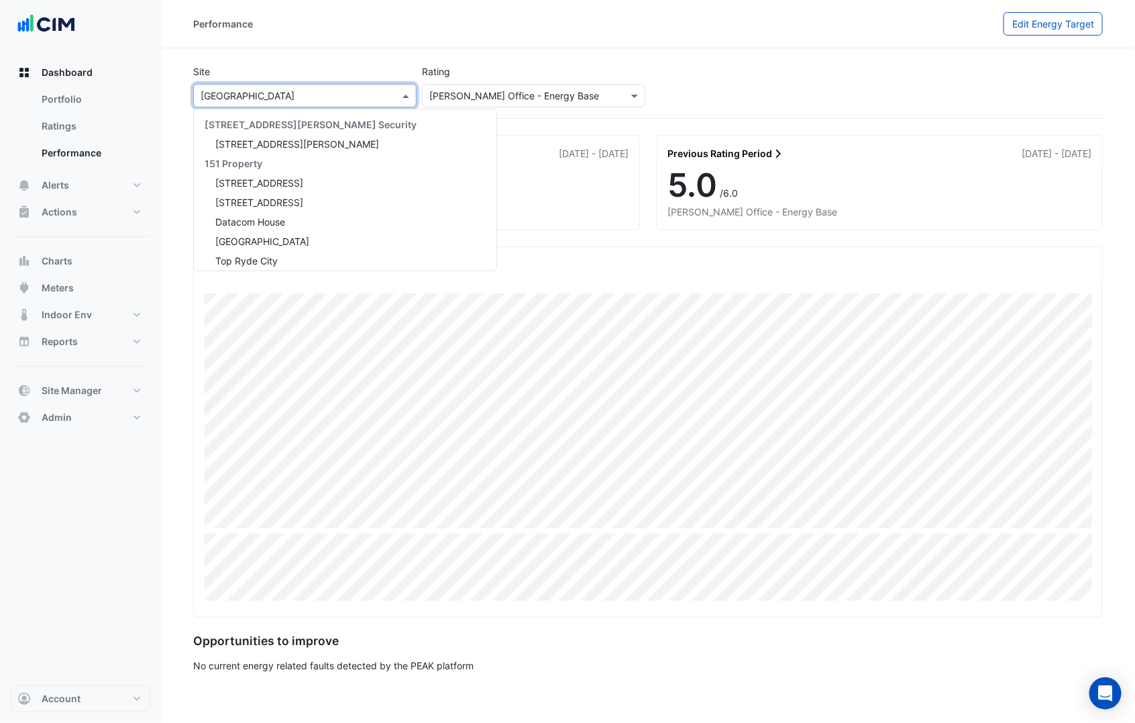
scroll to position [784, 0]
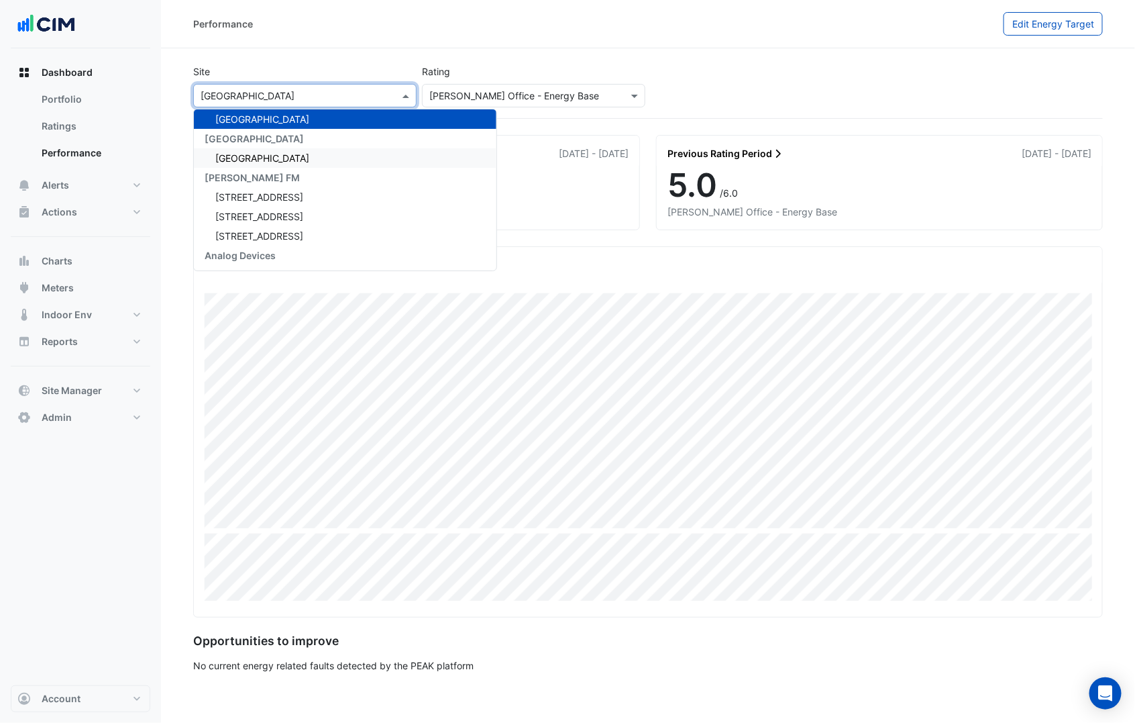
click at [261, 157] on span "Adare Manor" at bounding box center [262, 157] width 94 height 11
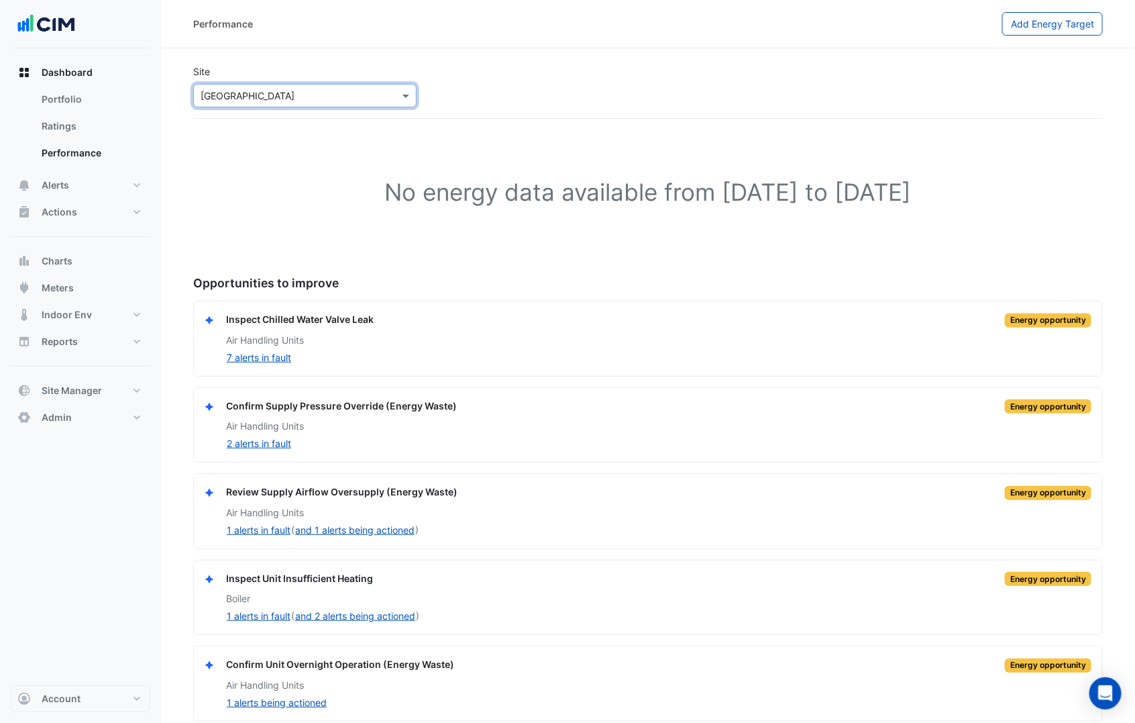
click at [280, 98] on input "text" at bounding box center [292, 96] width 182 height 14
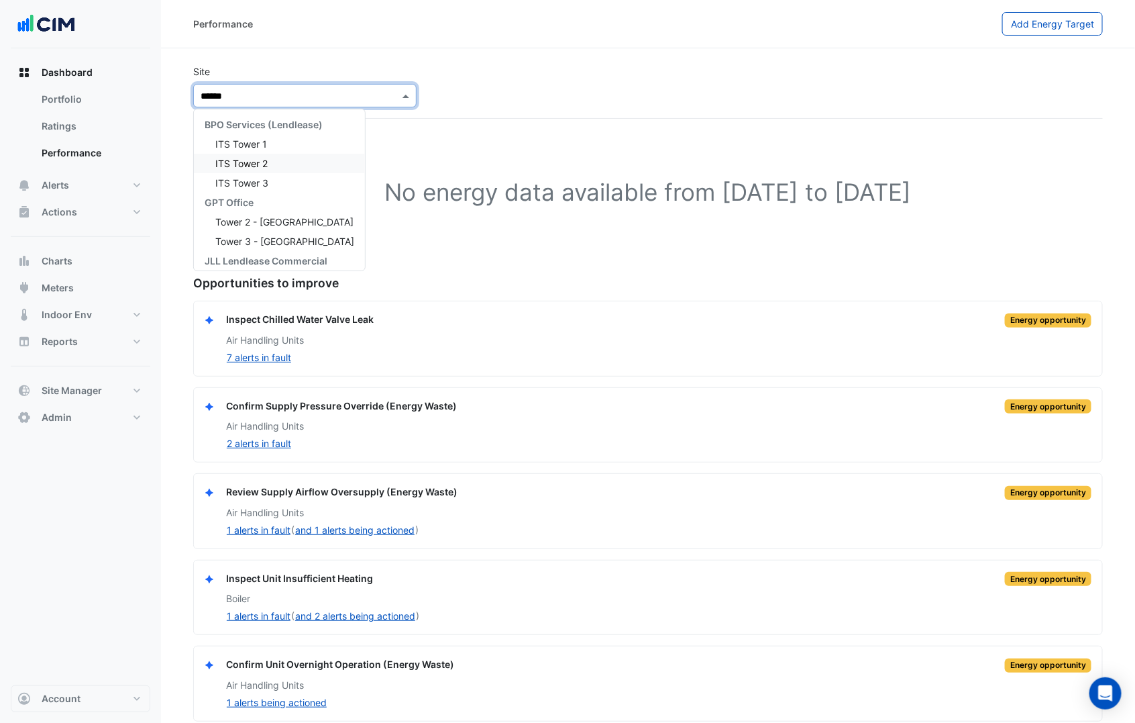
type input "*******"
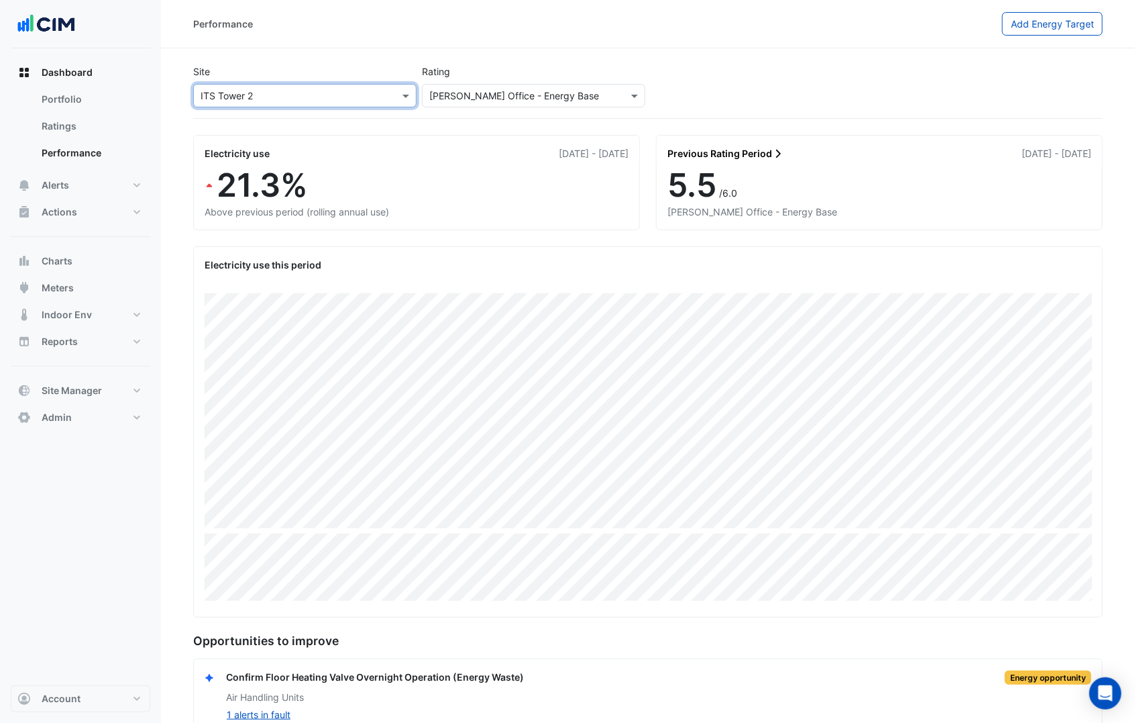
click at [279, 96] on input "text" at bounding box center [292, 96] width 182 height 14
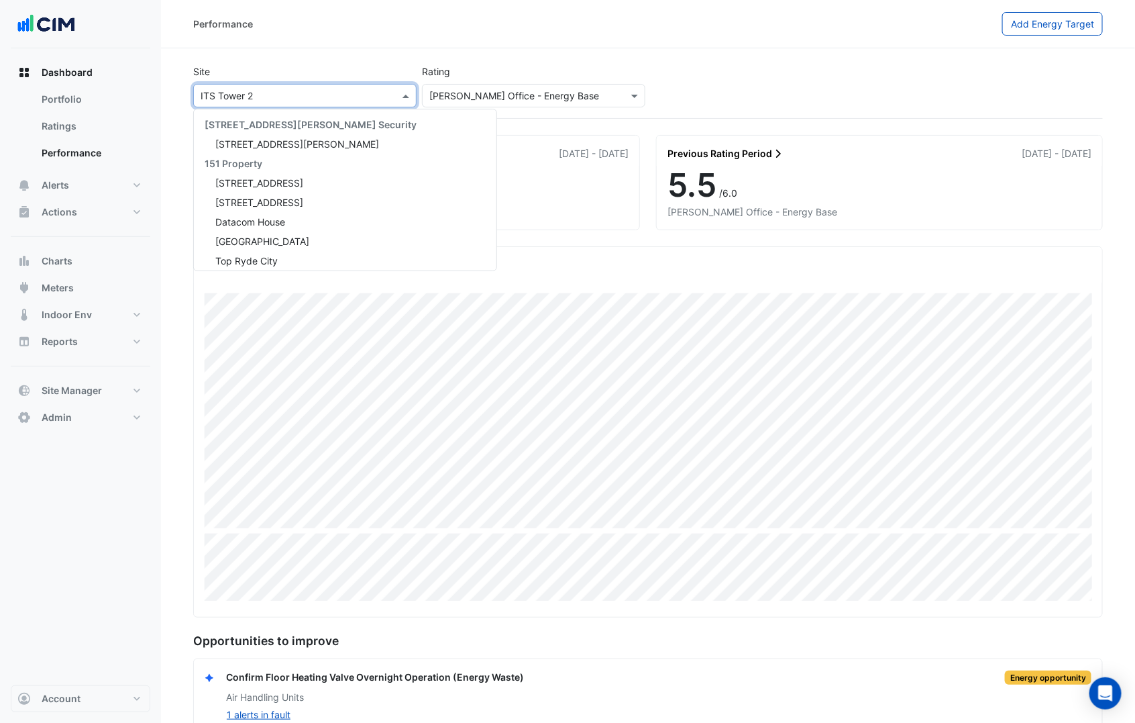
scroll to position [1775, 0]
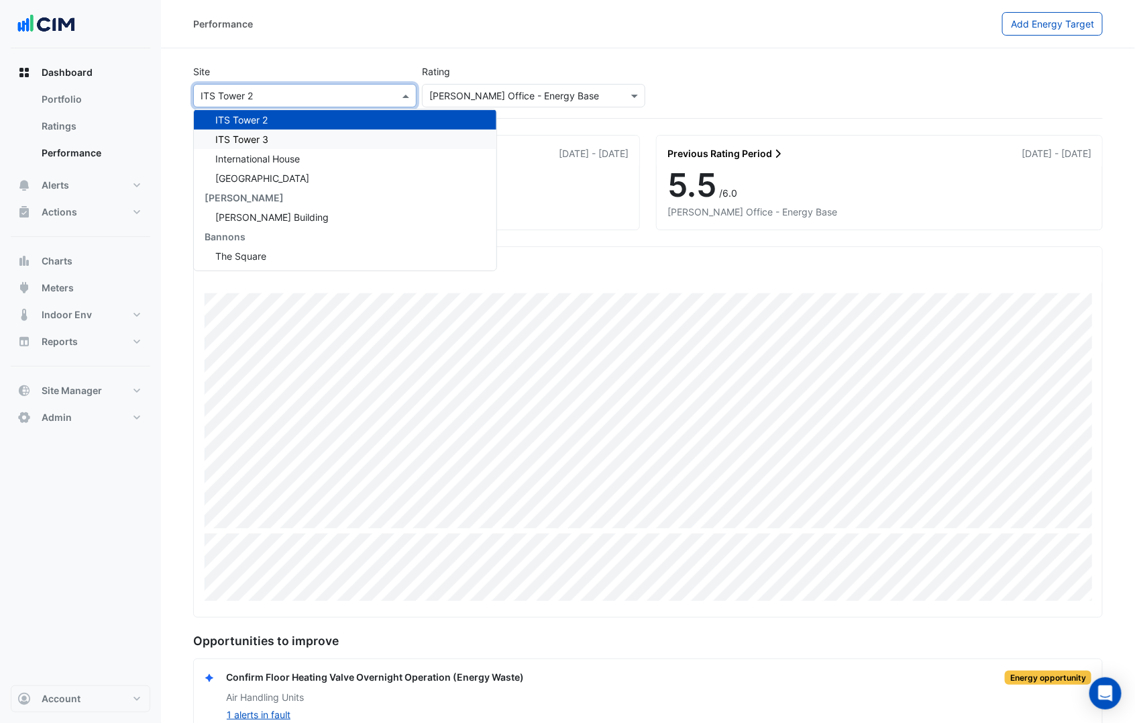
click at [279, 134] on div "ITS Tower 3" at bounding box center [345, 138] width 303 height 19
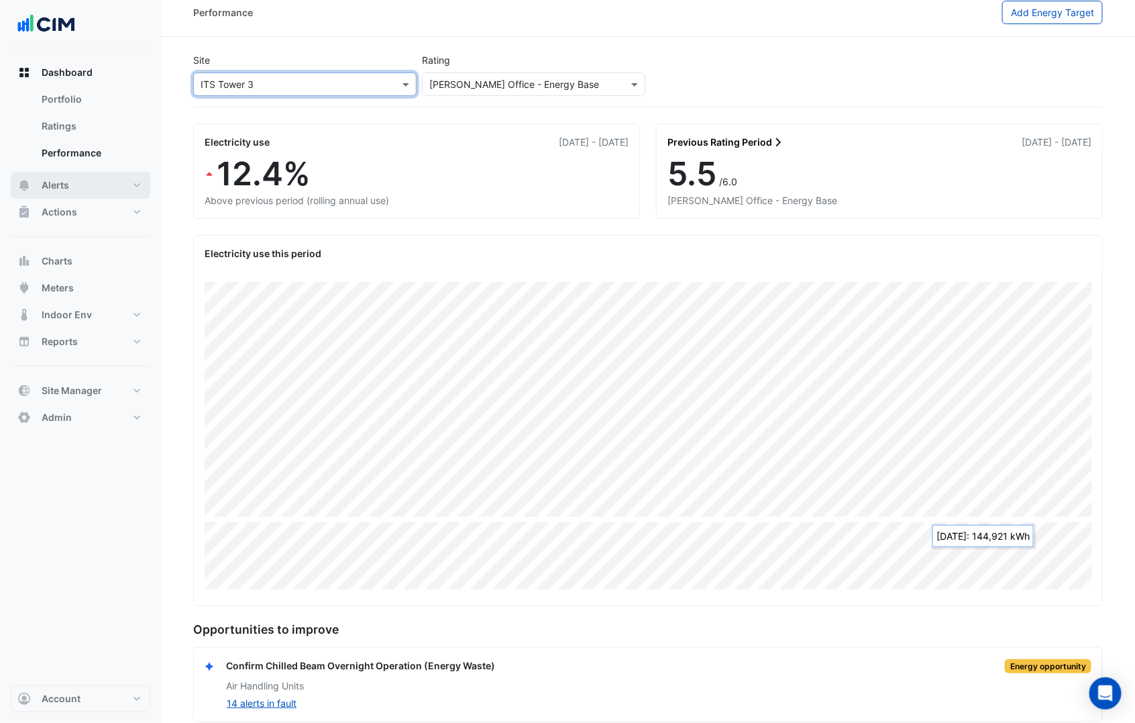
scroll to position [10, 0]
click at [71, 184] on button "Alerts" at bounding box center [81, 185] width 140 height 27
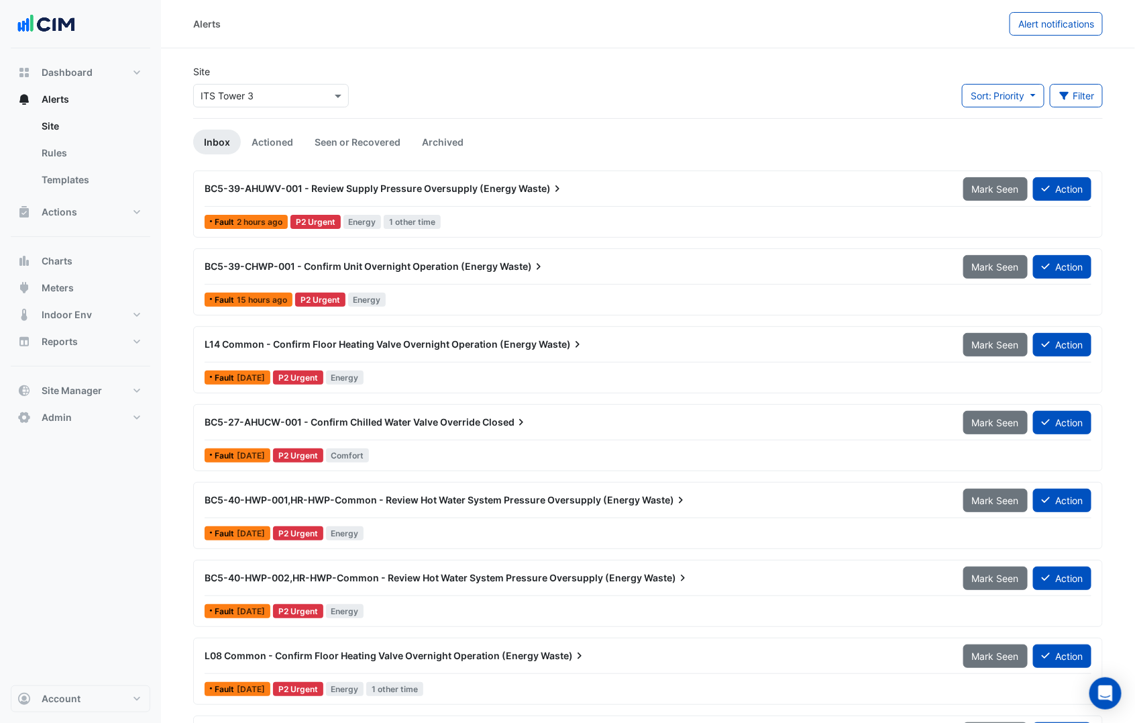
click at [246, 99] on input "text" at bounding box center [258, 96] width 114 height 14
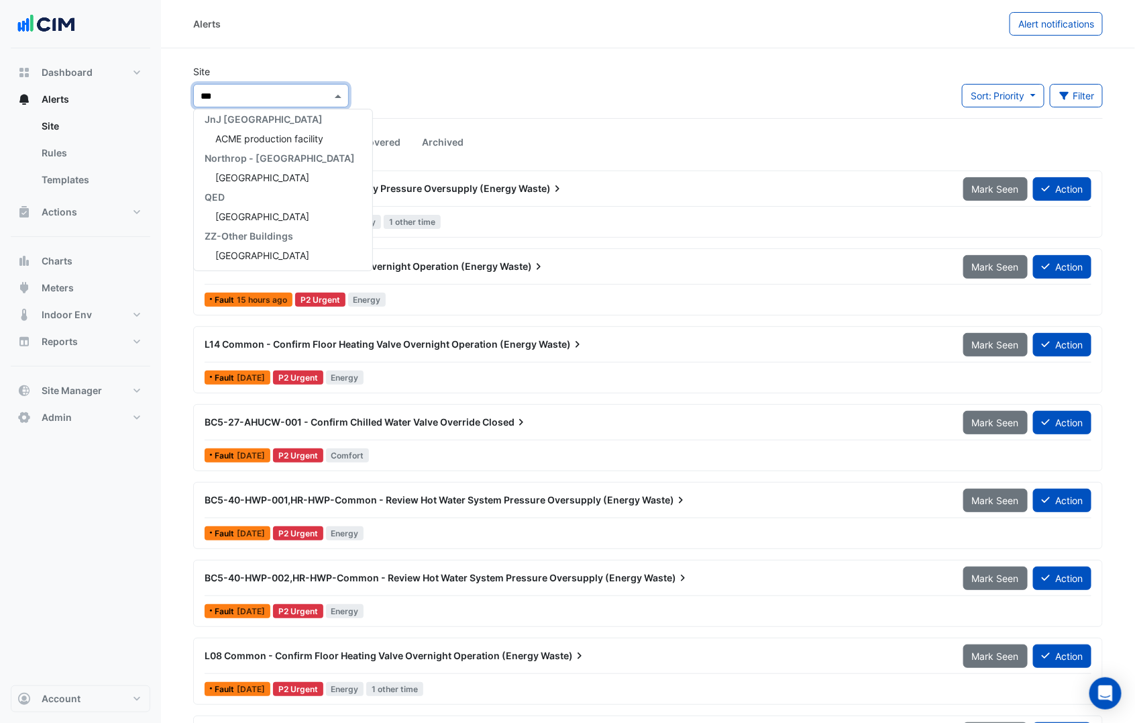
type input "****"
click at [264, 123] on span "Chifley Tower" at bounding box center [262, 118] width 94 height 11
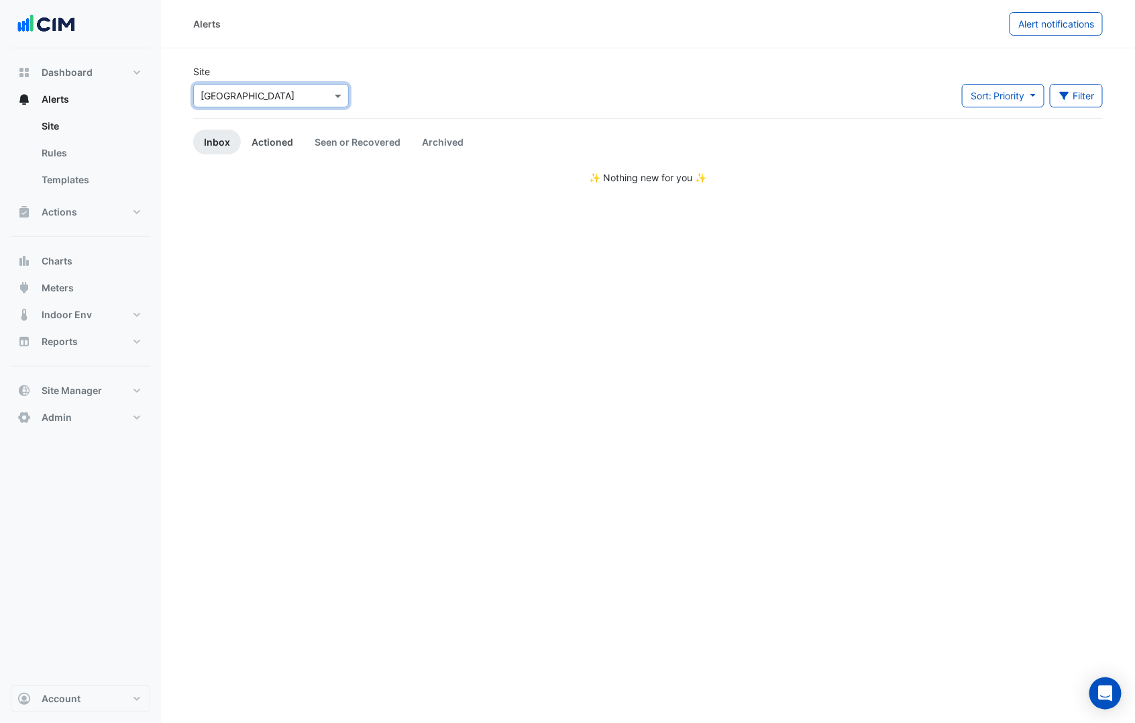
click at [277, 140] on link "Actioned" at bounding box center [272, 141] width 63 height 25
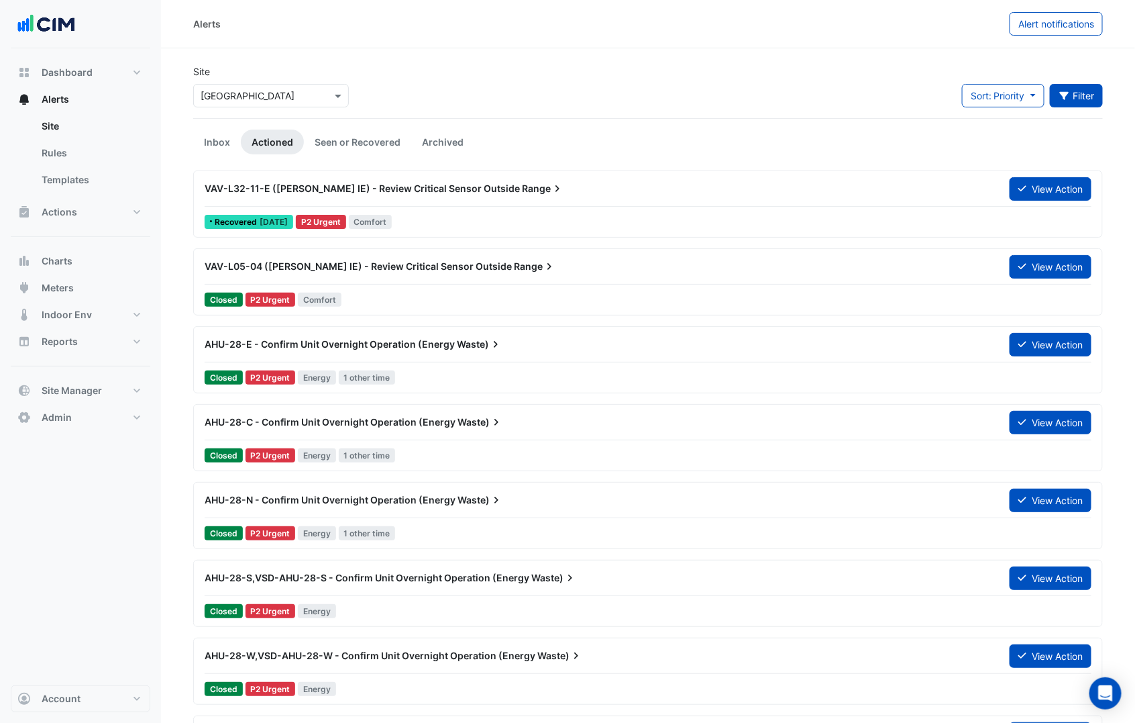
click at [1088, 91] on button "Filter" at bounding box center [1077, 95] width 54 height 23
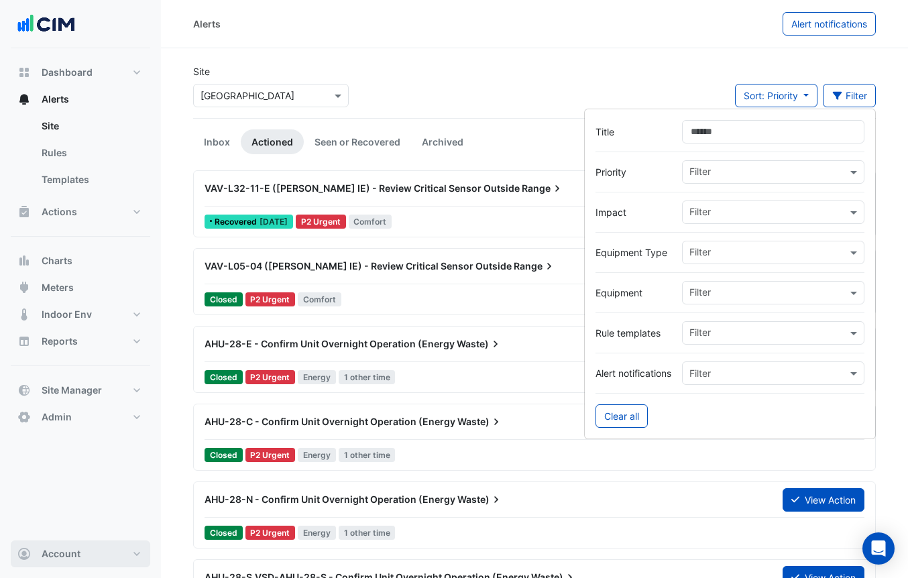
drag, startPoint x: 111, startPoint y: 555, endPoint x: 105, endPoint y: 537, distance: 19.1
click at [111, 555] on button "Account" at bounding box center [81, 554] width 140 height 27
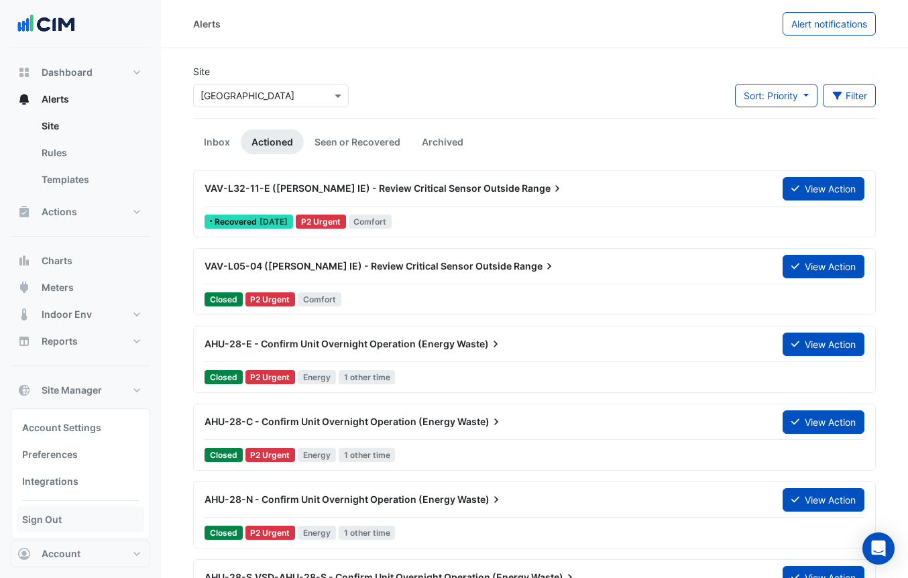
click at [92, 519] on link "Sign Out" at bounding box center [80, 520] width 127 height 27
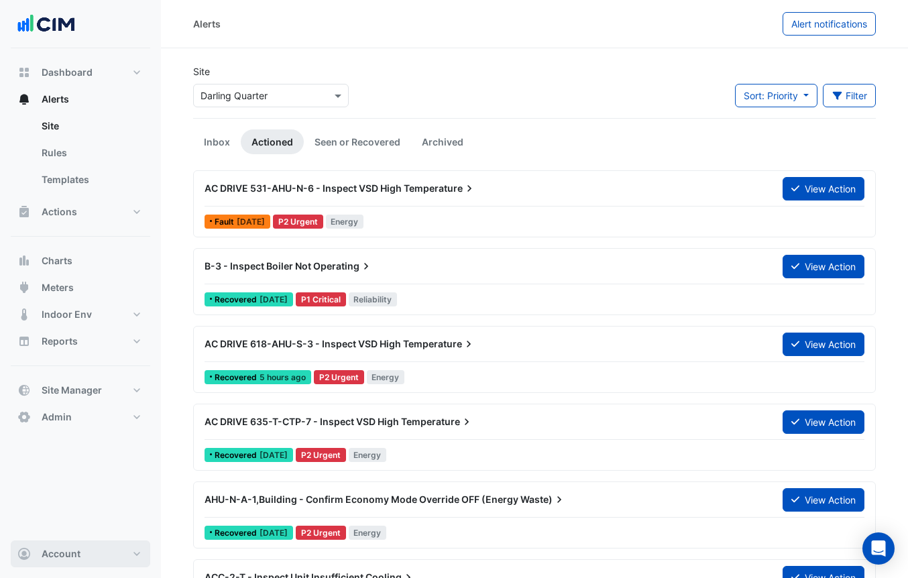
click at [79, 562] on button "Account" at bounding box center [81, 554] width 140 height 27
click at [80, 535] on div "Account Settings Preferences Integrations Sign Out" at bounding box center [81, 474] width 140 height 131
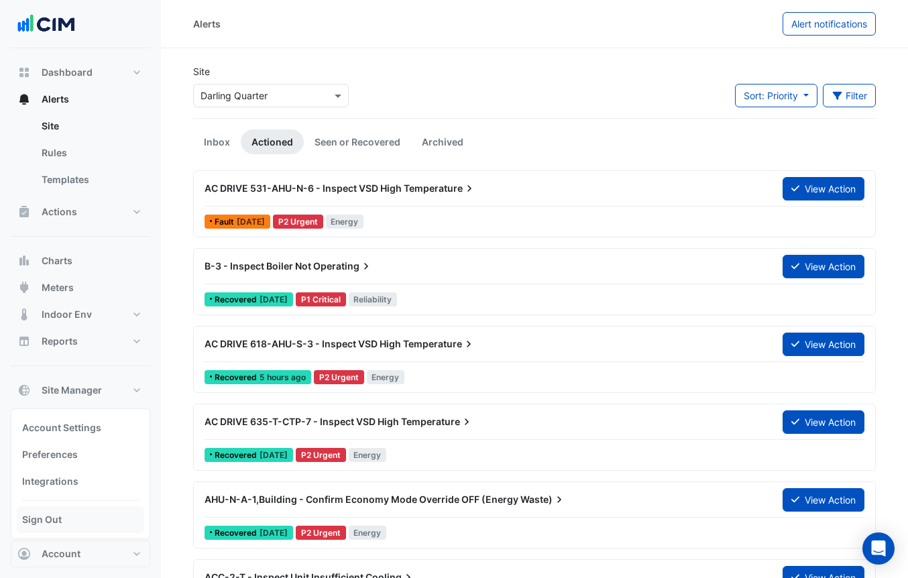
click at [78, 513] on link "Sign Out" at bounding box center [80, 520] width 127 height 27
